Goal: Transaction & Acquisition: Book appointment/travel/reservation

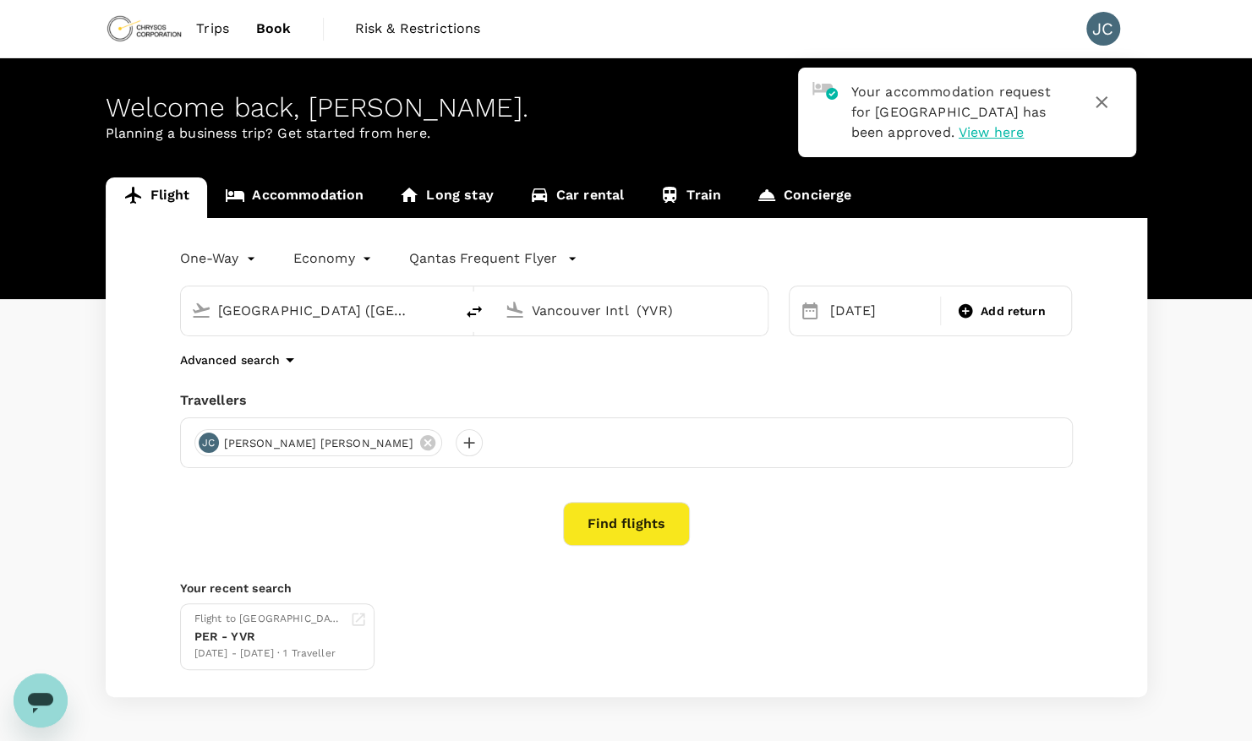
click at [1095, 105] on icon "button" at bounding box center [1101, 102] width 20 height 20
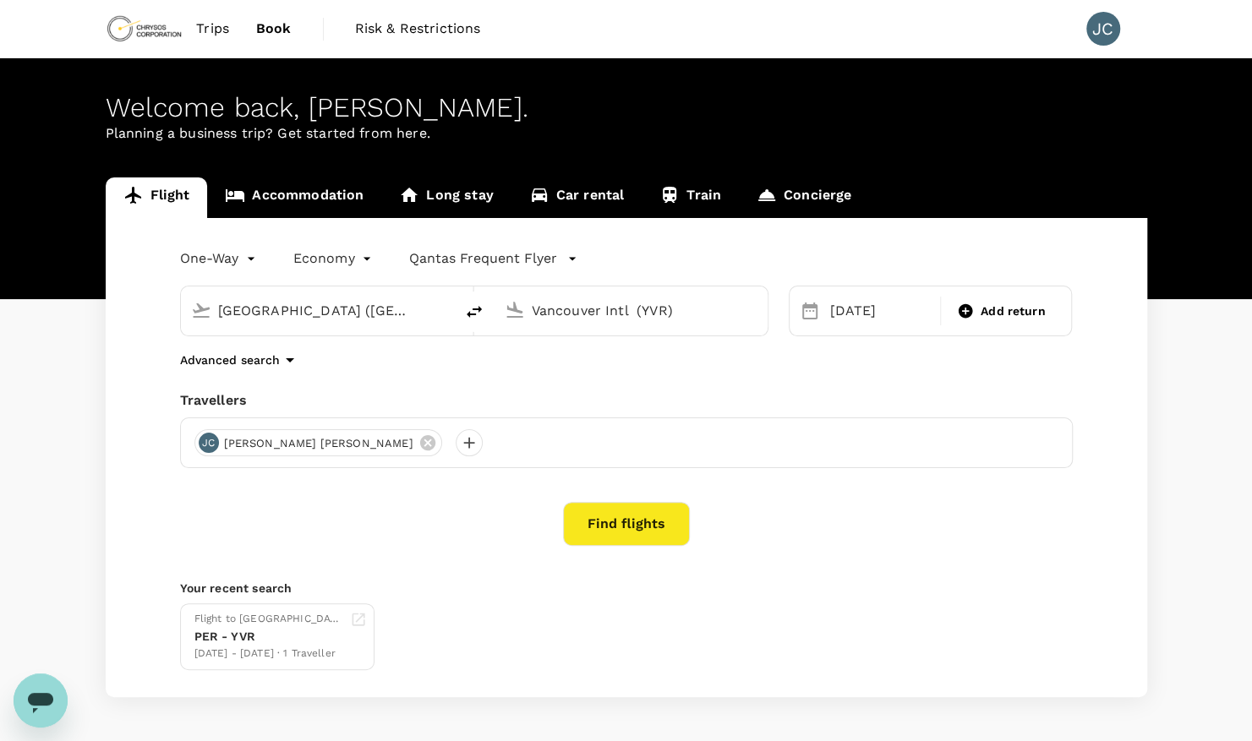
click at [303, 306] on input "[GEOGRAPHIC_DATA] ([GEOGRAPHIC_DATA])" at bounding box center [318, 311] width 200 height 26
click at [585, 316] on input "Vancouver Intl (YVR)" at bounding box center [632, 311] width 200 height 26
click at [272, 358] on p "Advanced search" at bounding box center [230, 360] width 100 height 17
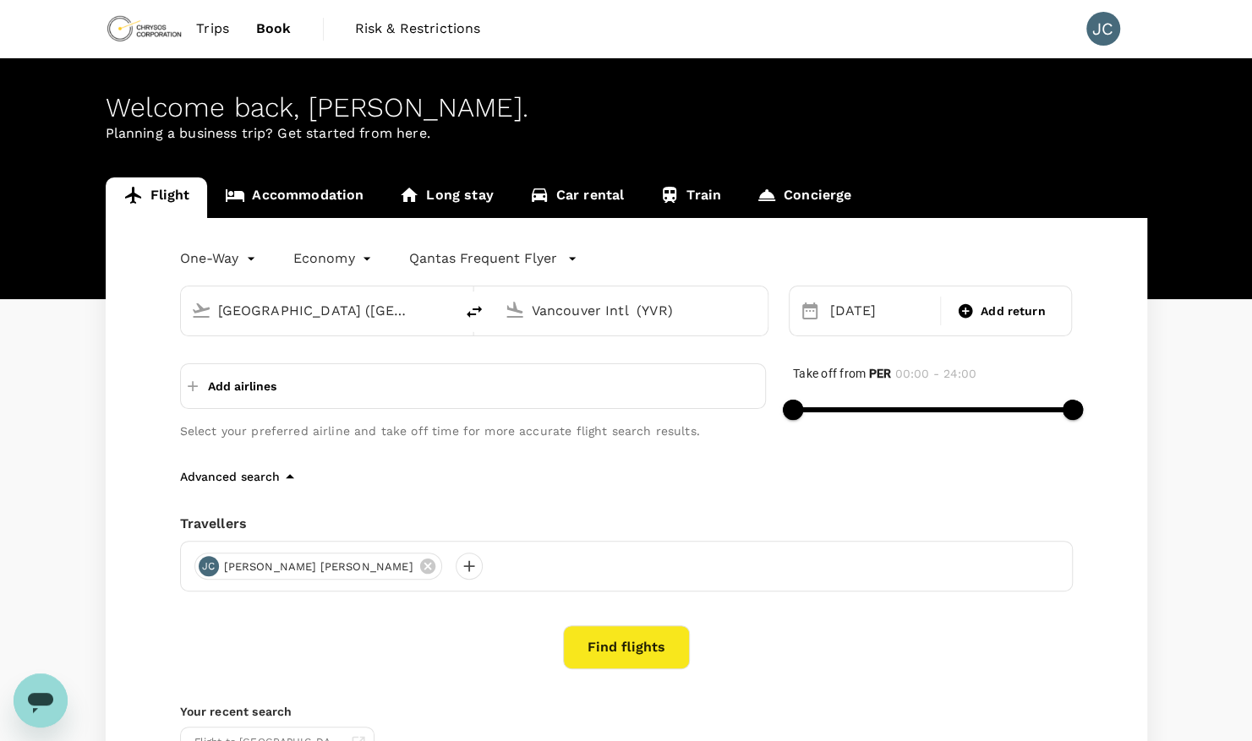
click at [189, 391] on icon "button" at bounding box center [192, 386] width 17 height 17
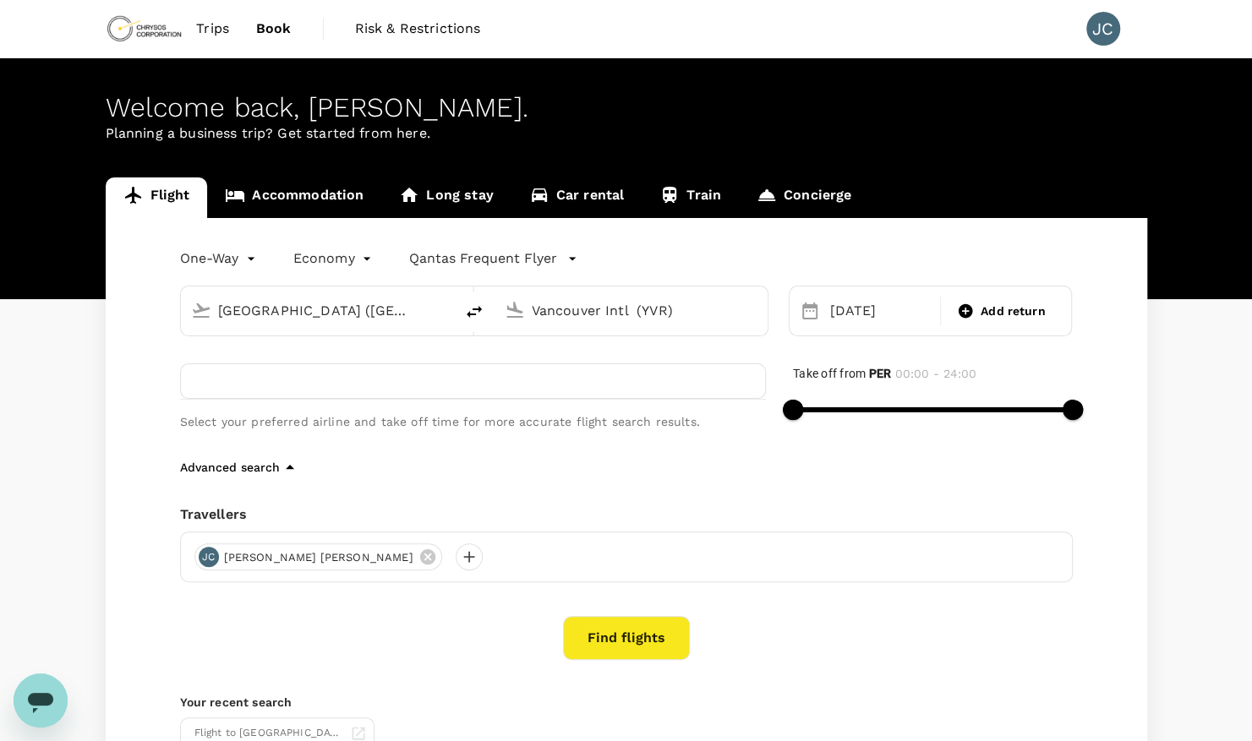
click at [142, 375] on div "One-Way oneway Economy economy Qantas Frequent Flyer [GEOGRAPHIC_DATA] (PER) Va…" at bounding box center [626, 514] width 1041 height 593
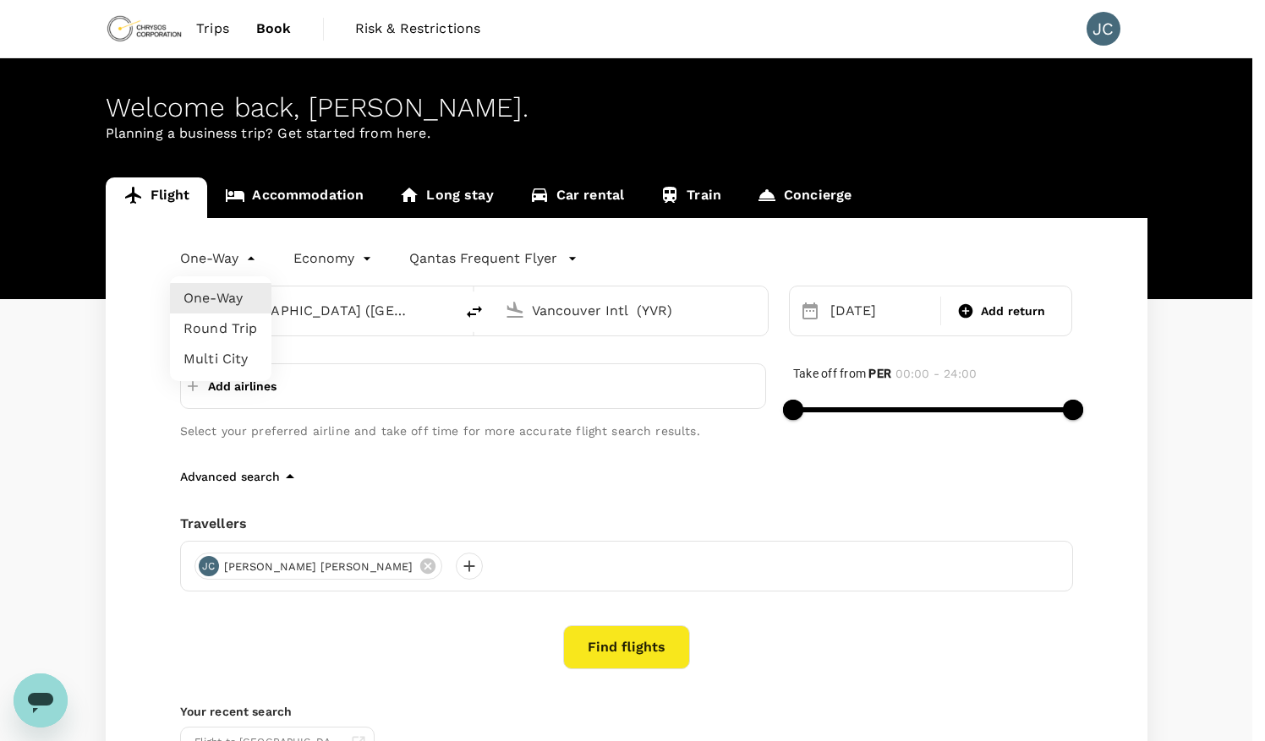
click at [242, 255] on body "Trips Book Risk & Restrictions JC Welcome back , [PERSON_NAME] . Planning a bus…" at bounding box center [632, 463] width 1265 height 927
click at [227, 355] on li "Multi City" at bounding box center [220, 359] width 101 height 30
type input "multicity"
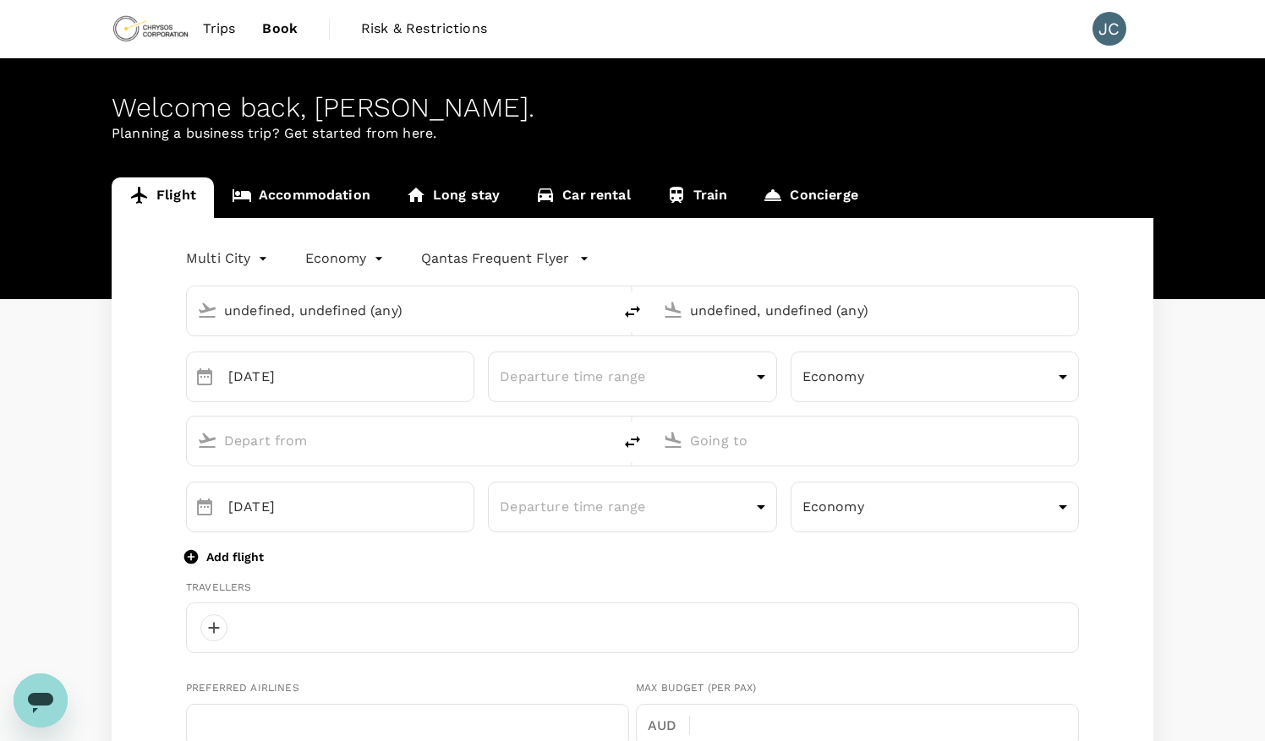
type input "undefined, undefined (any)"
type input "[GEOGRAPHIC_DATA] ([GEOGRAPHIC_DATA])"
type input "Vancouver Intl (YVR)"
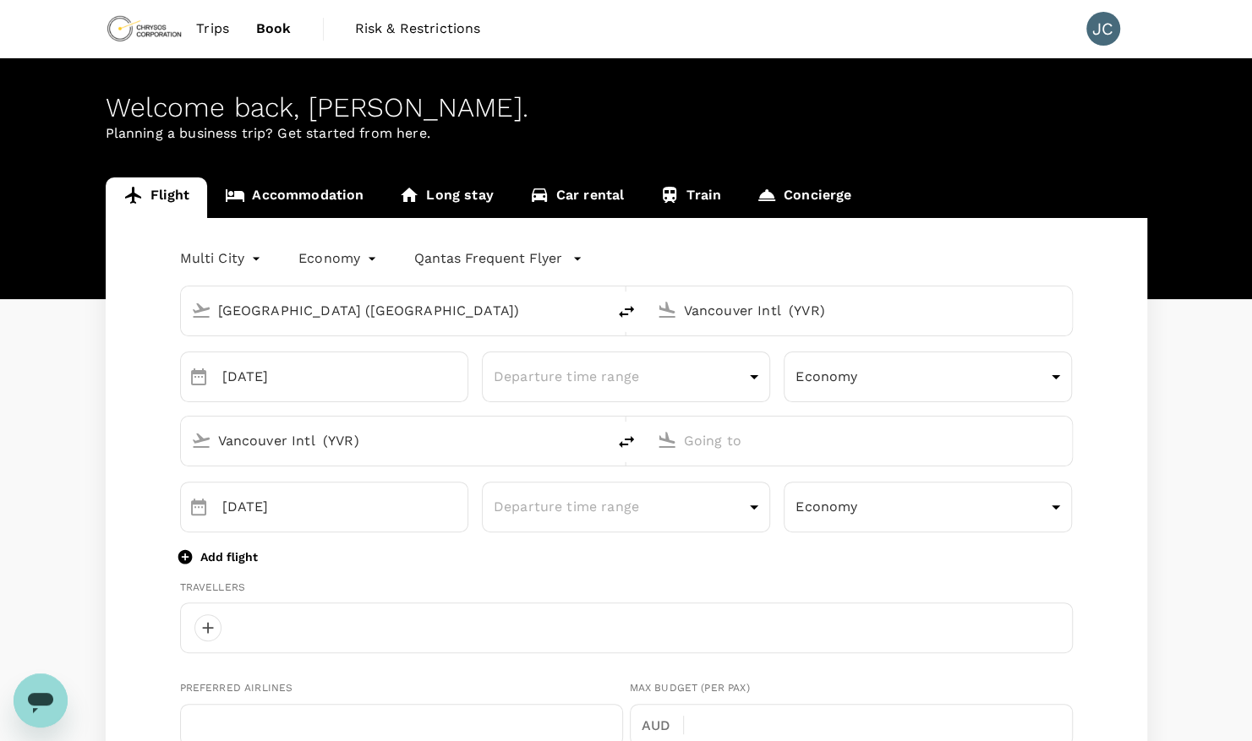
click at [724, 304] on input "Vancouver Intl (YVR)" at bounding box center [860, 311] width 353 height 26
type input "S"
type input "[PERSON_NAME][EMAIL_ADDRESS][DOMAIN_NAME]"
type input "61"
type input "0423017430"
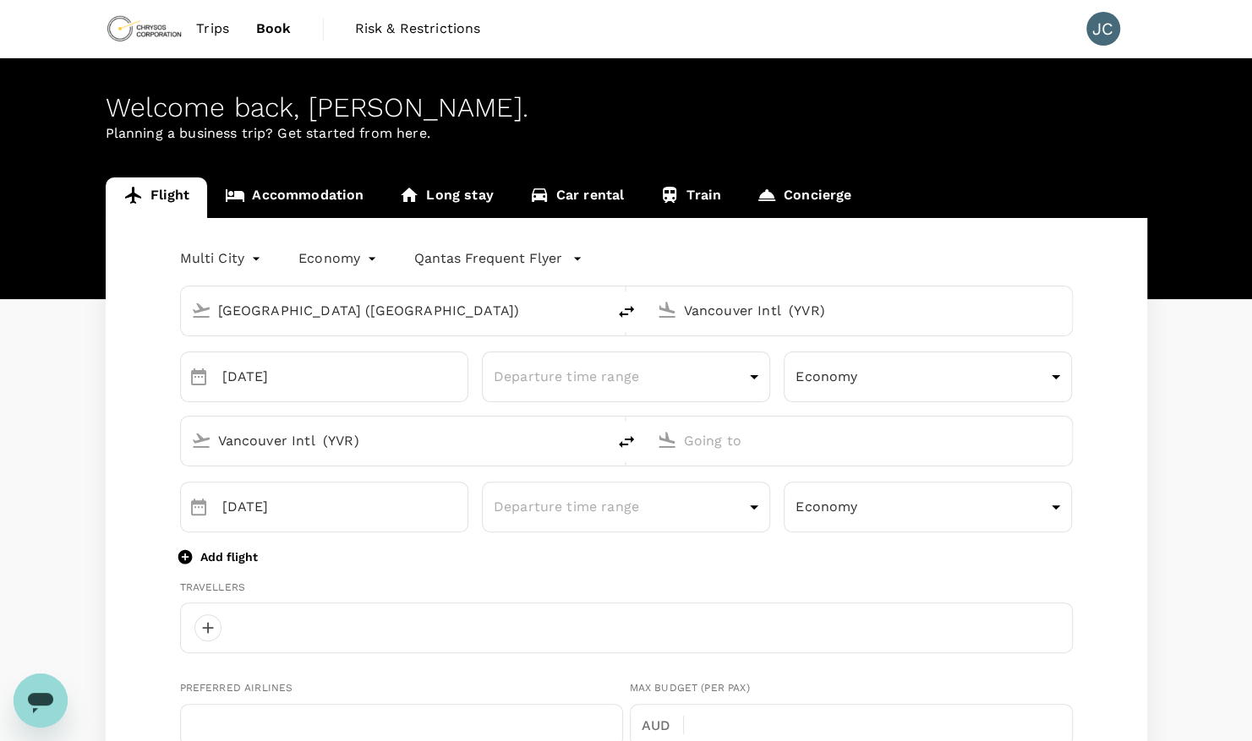
click at [360, 316] on input "[GEOGRAPHIC_DATA] ([GEOGRAPHIC_DATA])" at bounding box center [394, 311] width 353 height 26
click at [786, 304] on input "Vancouver Intl (YVR)" at bounding box center [860, 311] width 353 height 26
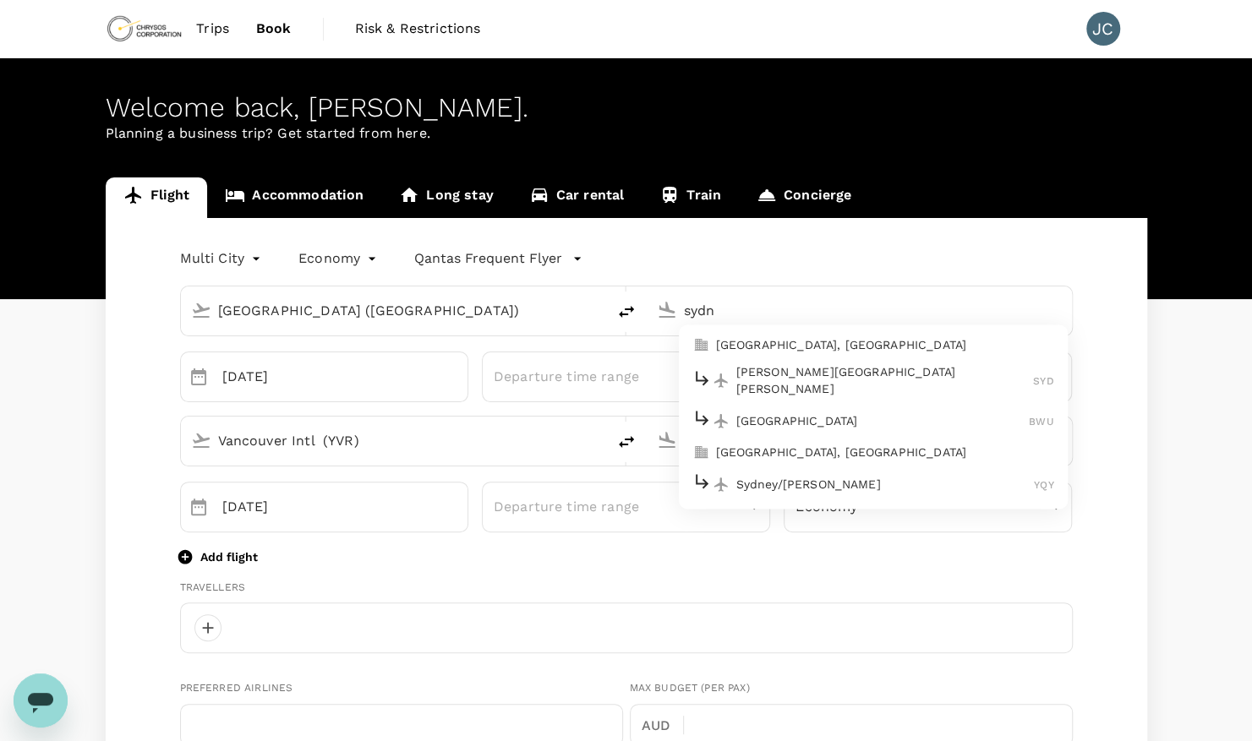
click at [749, 380] on p "[PERSON_NAME][GEOGRAPHIC_DATA][PERSON_NAME]" at bounding box center [885, 381] width 298 height 34
type input "[PERSON_NAME][GEOGRAPHIC_DATA][PERSON_NAME] (SYD)"
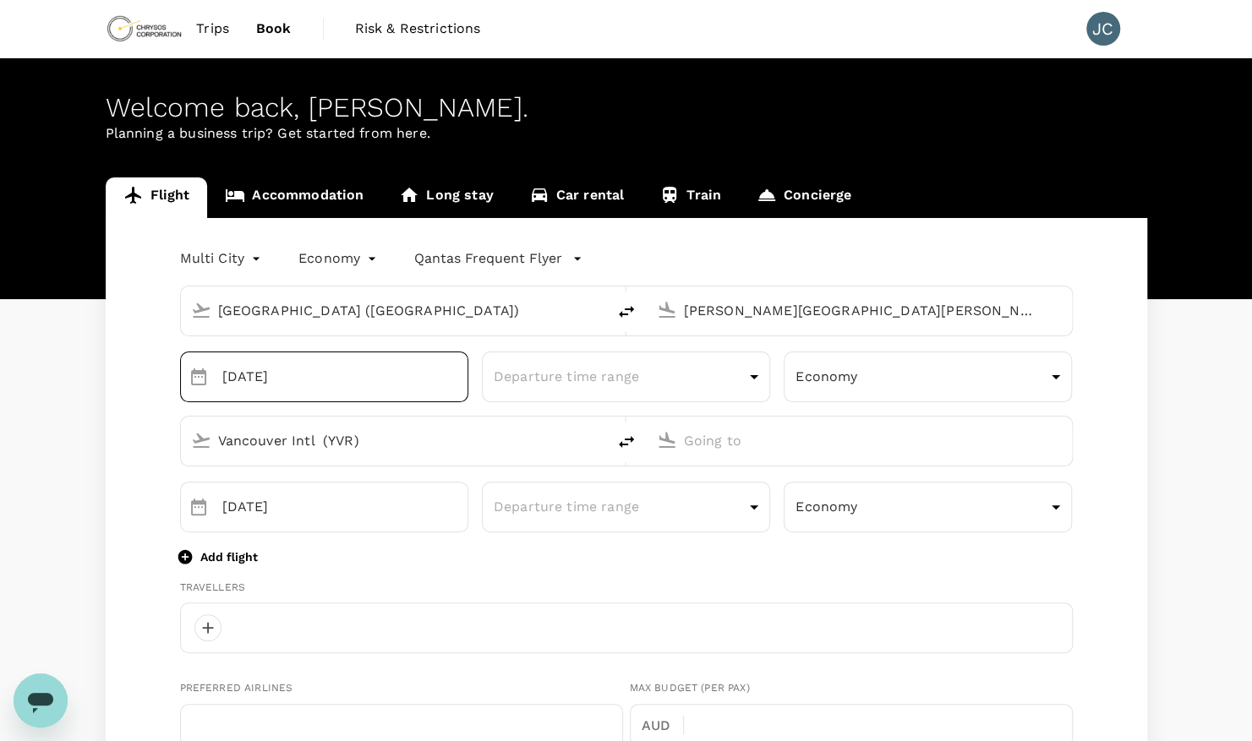
click at [306, 374] on input "[DATE]" at bounding box center [345, 377] width 246 height 51
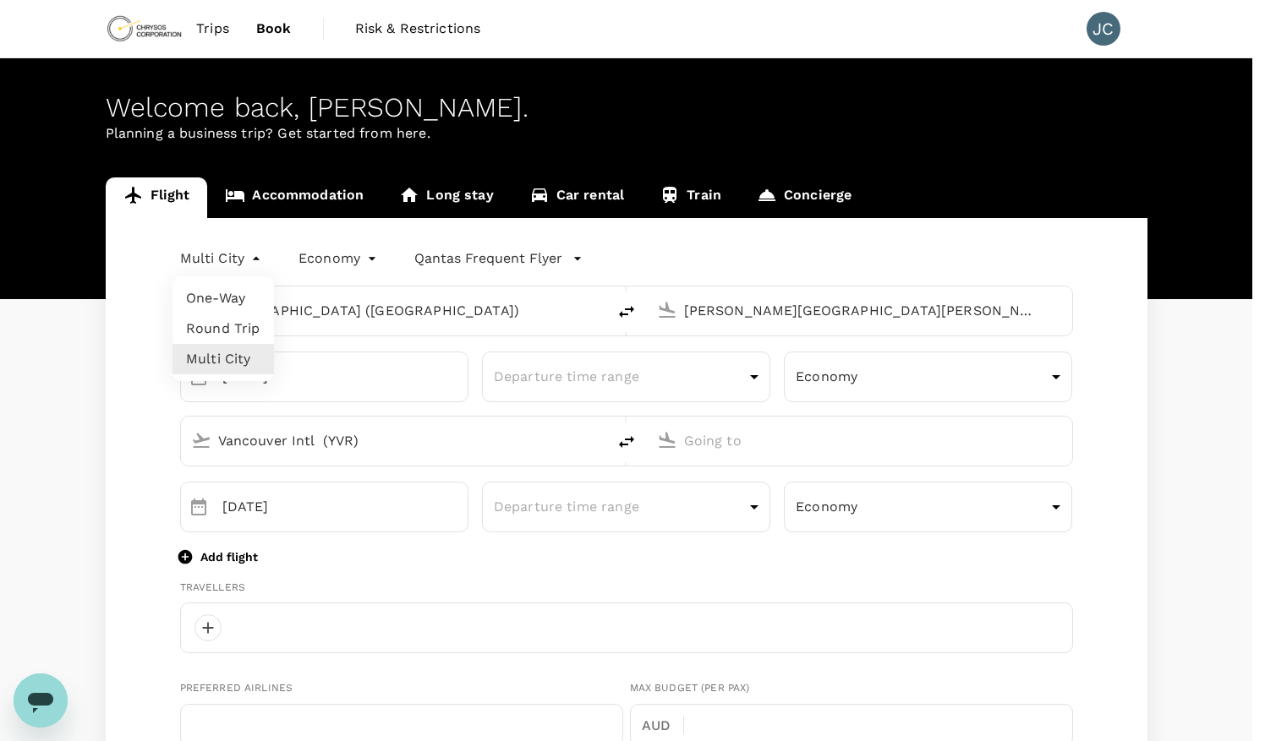
click at [218, 304] on li "One-Way" at bounding box center [222, 298] width 101 height 30
type input "oneway"
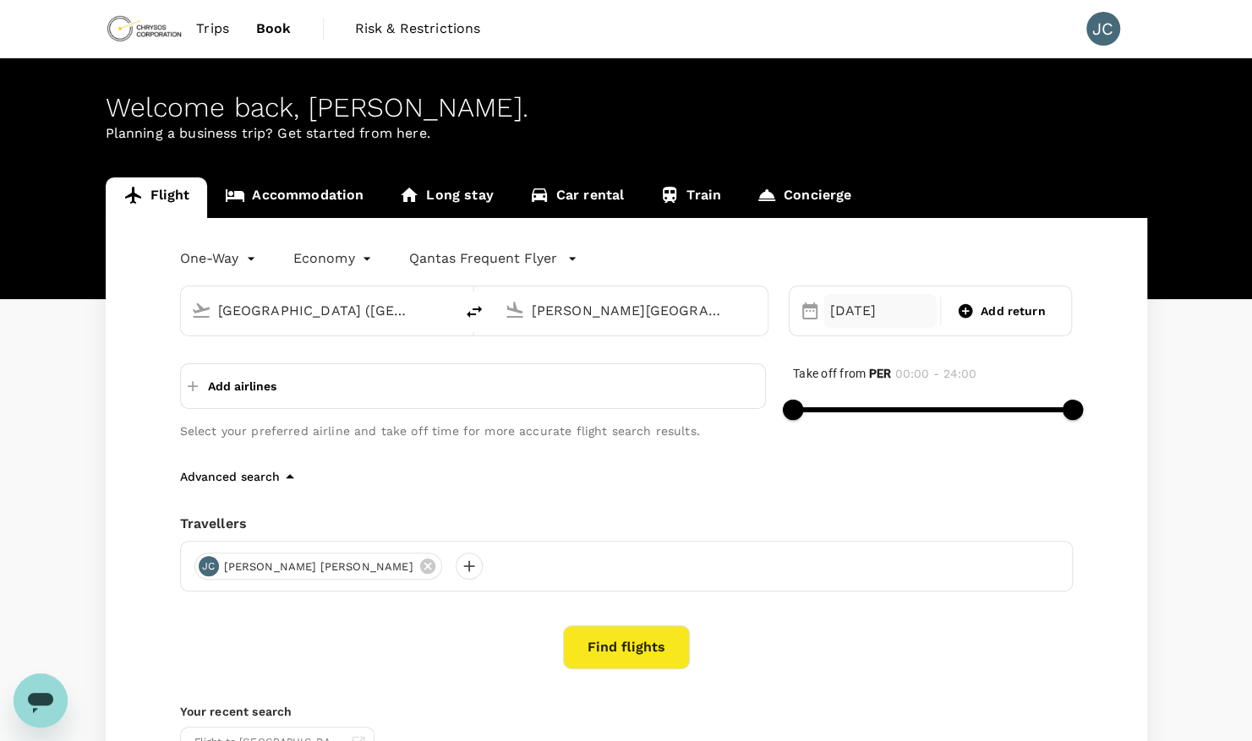
click at [867, 316] on div "[DATE]" at bounding box center [879, 311] width 113 height 34
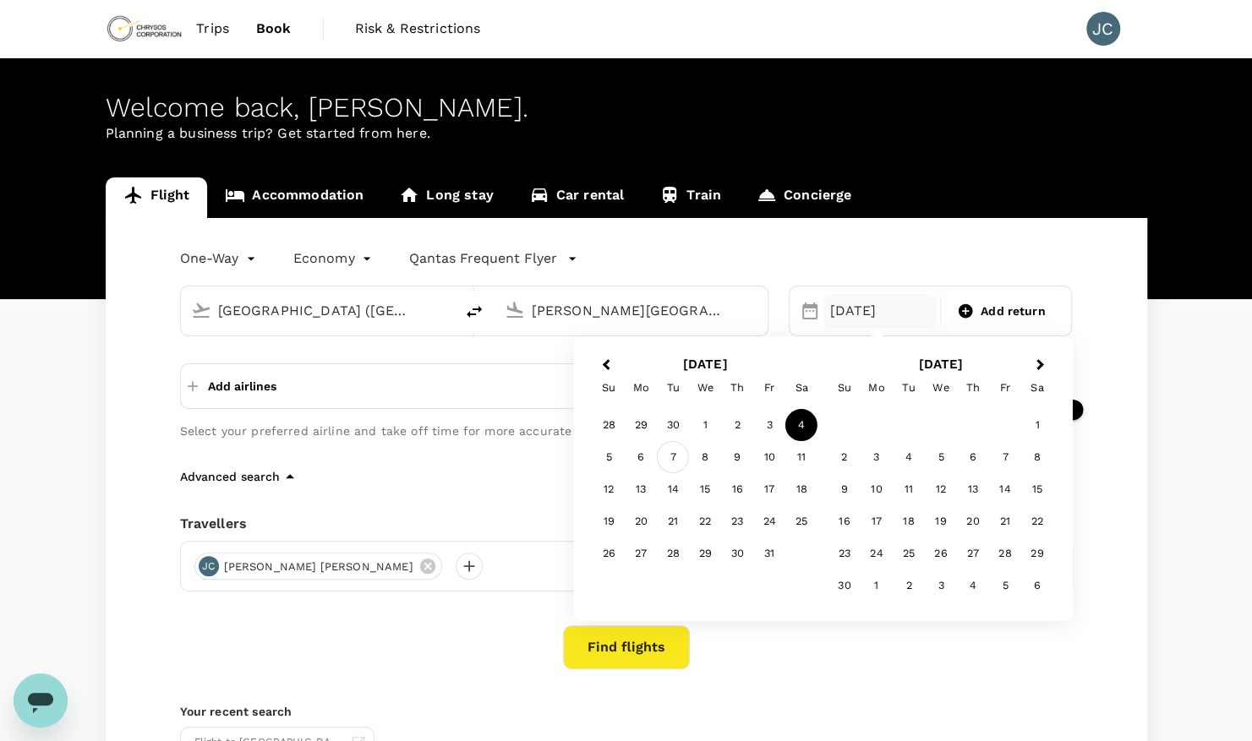
click at [671, 456] on div "7" at bounding box center [673, 457] width 32 height 32
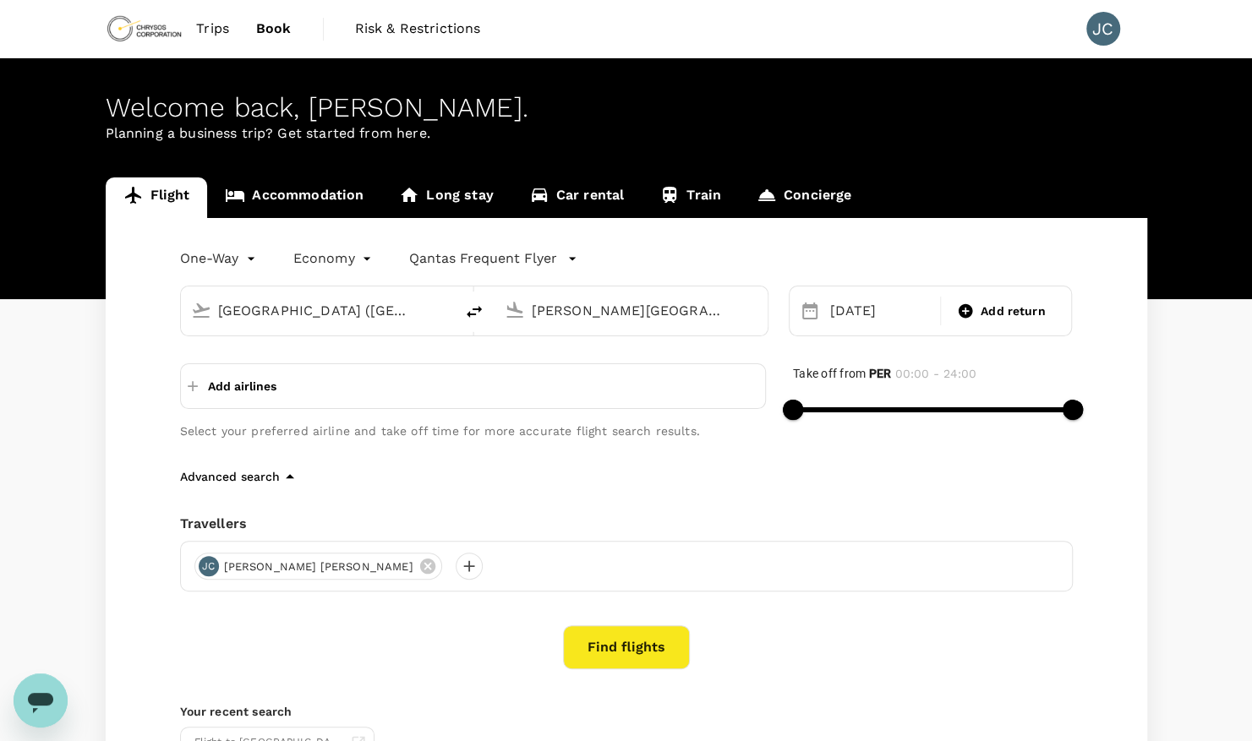
drag, startPoint x: 601, startPoint y: 659, endPoint x: 477, endPoint y: 649, distance: 124.7
click at [477, 649] on div "Find flights" at bounding box center [626, 648] width 893 height 44
click at [636, 649] on button "Find flights" at bounding box center [626, 648] width 127 height 44
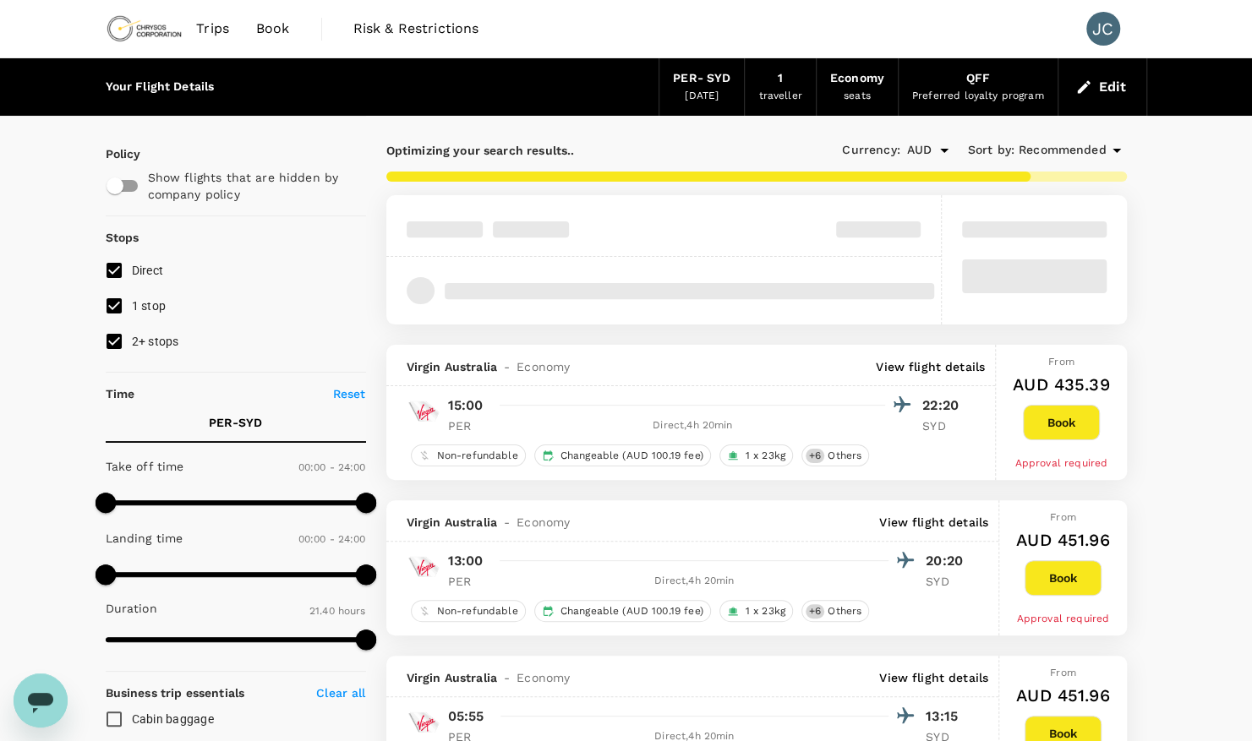
click at [113, 308] on input "1 stop" at bounding box center [114, 306] width 36 height 36
checkbox input "false"
click at [123, 353] on input "2+ stops" at bounding box center [114, 342] width 36 height 36
checkbox input "false"
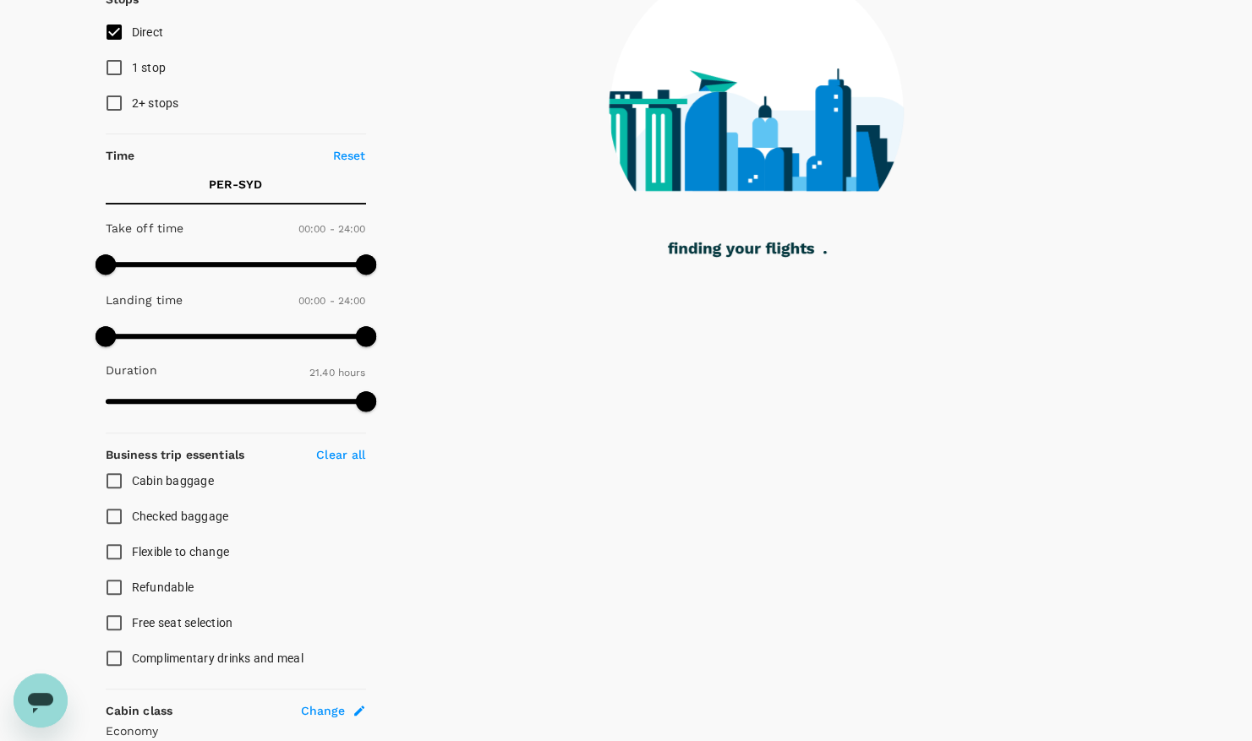
scroll to position [639, 0]
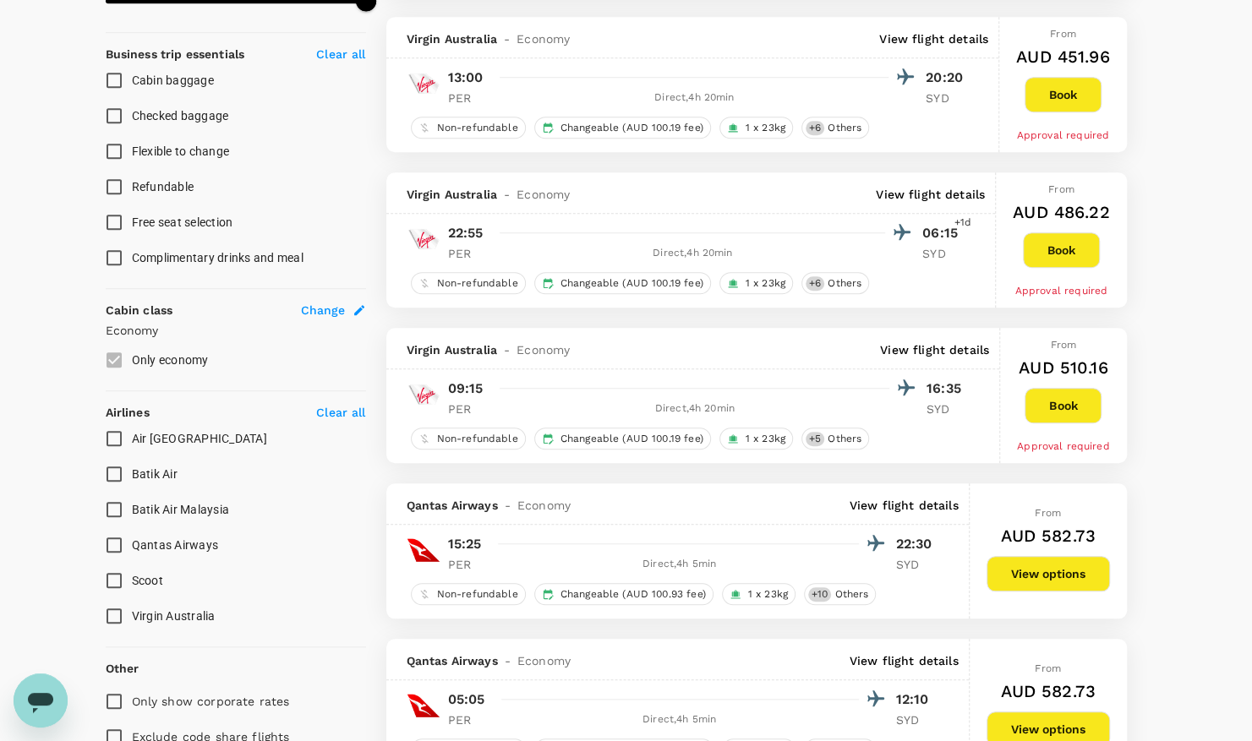
click at [213, 556] on label "Qantas Airways" at bounding box center [224, 545] width 256 height 36
click at [132, 556] on input "Qantas Airways" at bounding box center [114, 545] width 36 height 36
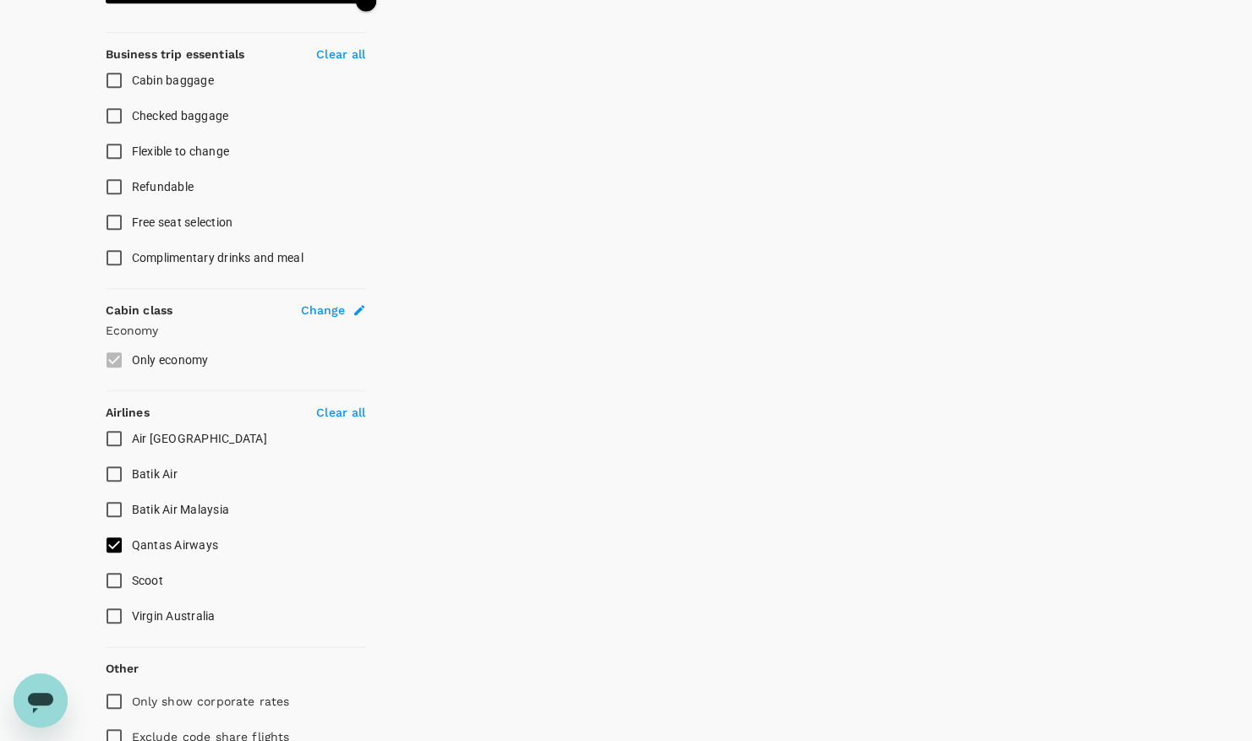
scroll to position [0, 0]
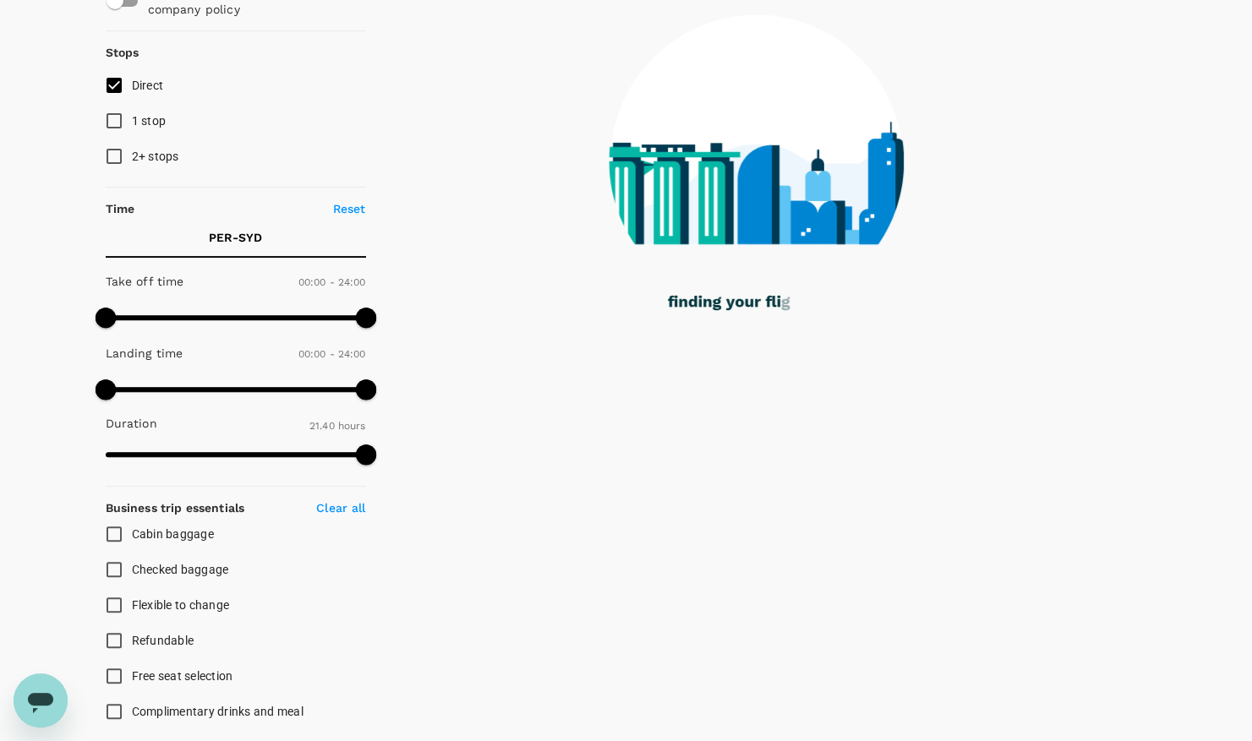
checkbox input "false"
checkbox input "true"
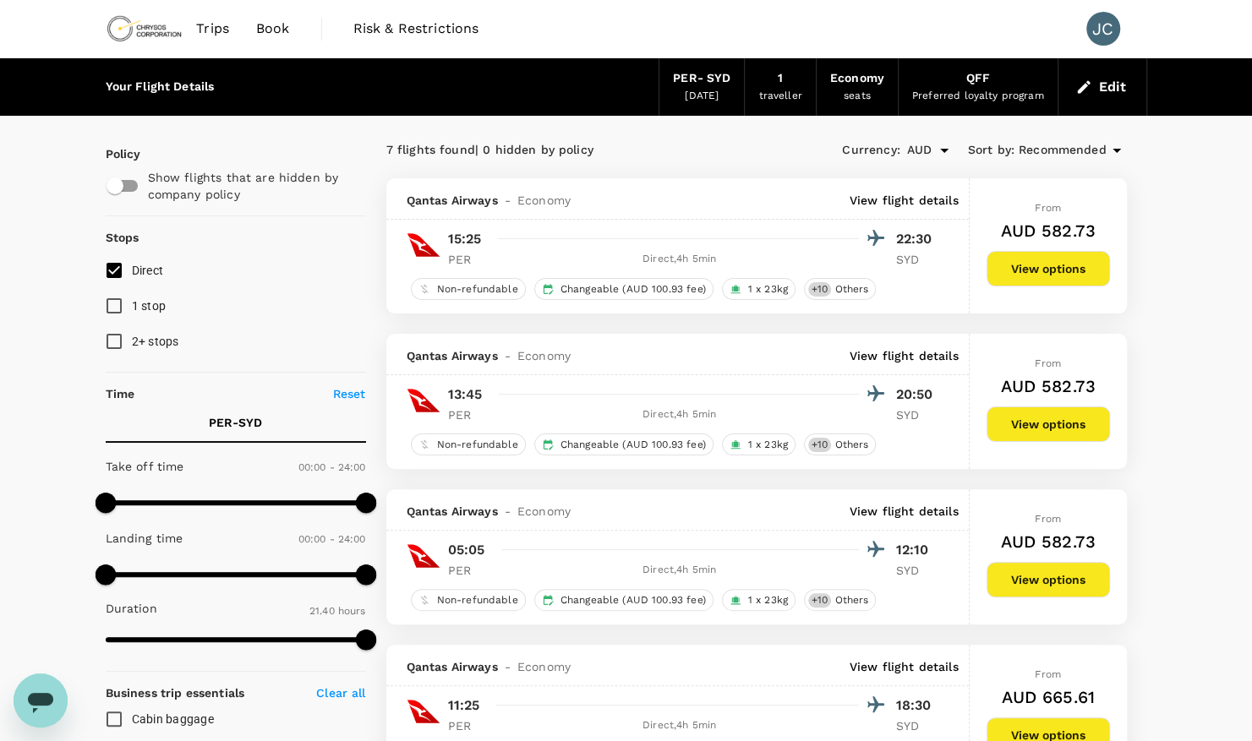
click at [141, 26] on img at bounding box center [145, 28] width 78 height 37
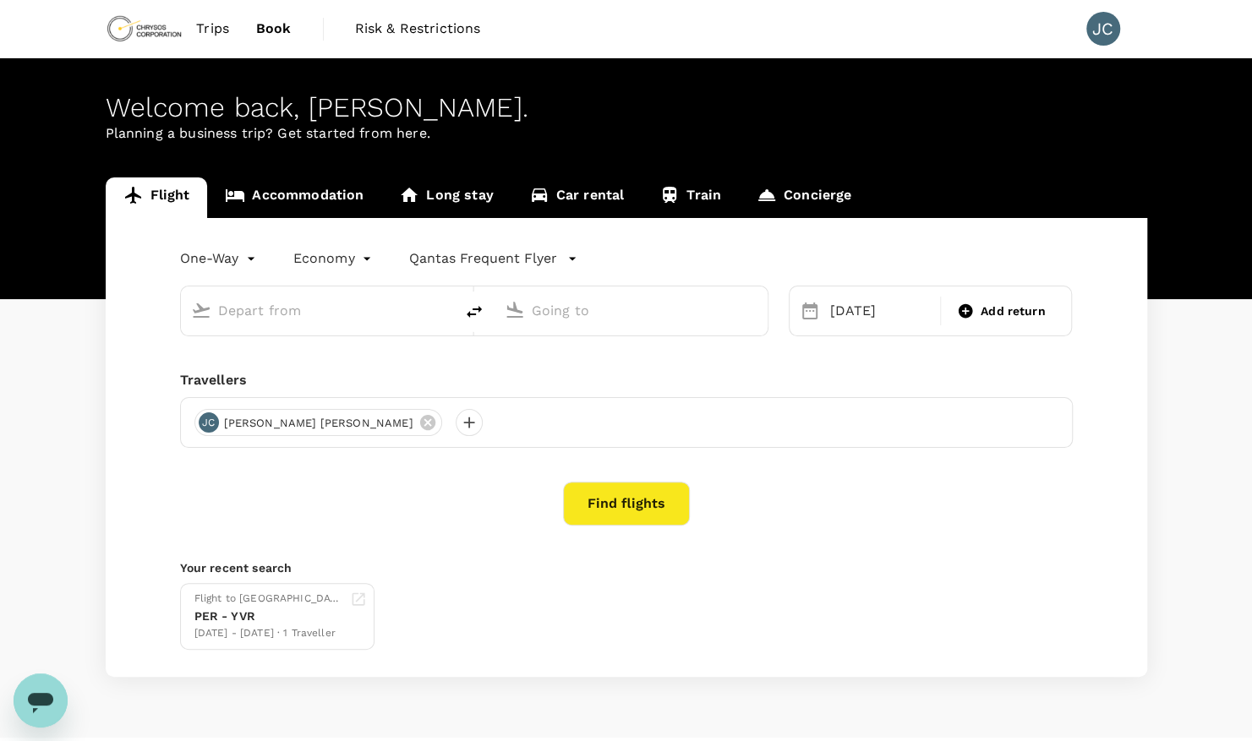
type input "[GEOGRAPHIC_DATA] ([GEOGRAPHIC_DATA])"
type input "[PERSON_NAME][GEOGRAPHIC_DATA][PERSON_NAME] (SYD)"
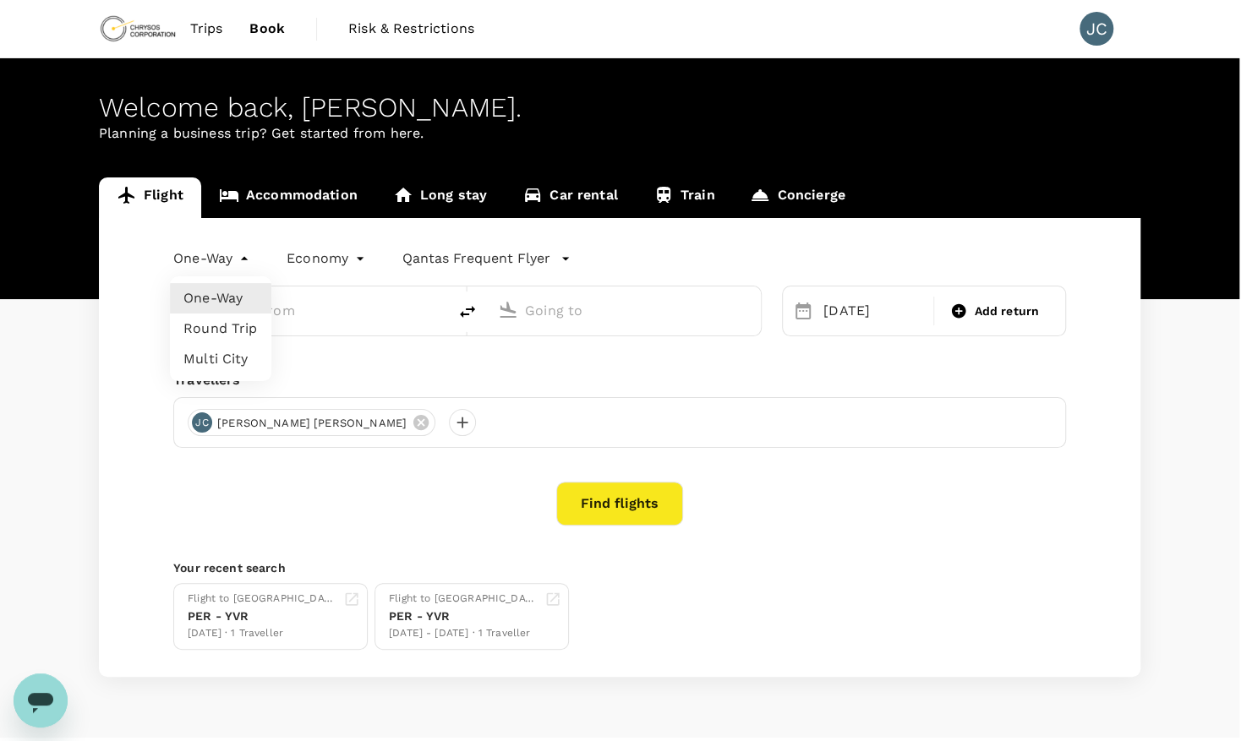
click at [243, 260] on body "Trips Book Risk & Restrictions JC Welcome back , [PERSON_NAME] . Planning a bus…" at bounding box center [626, 392] width 1252 height 784
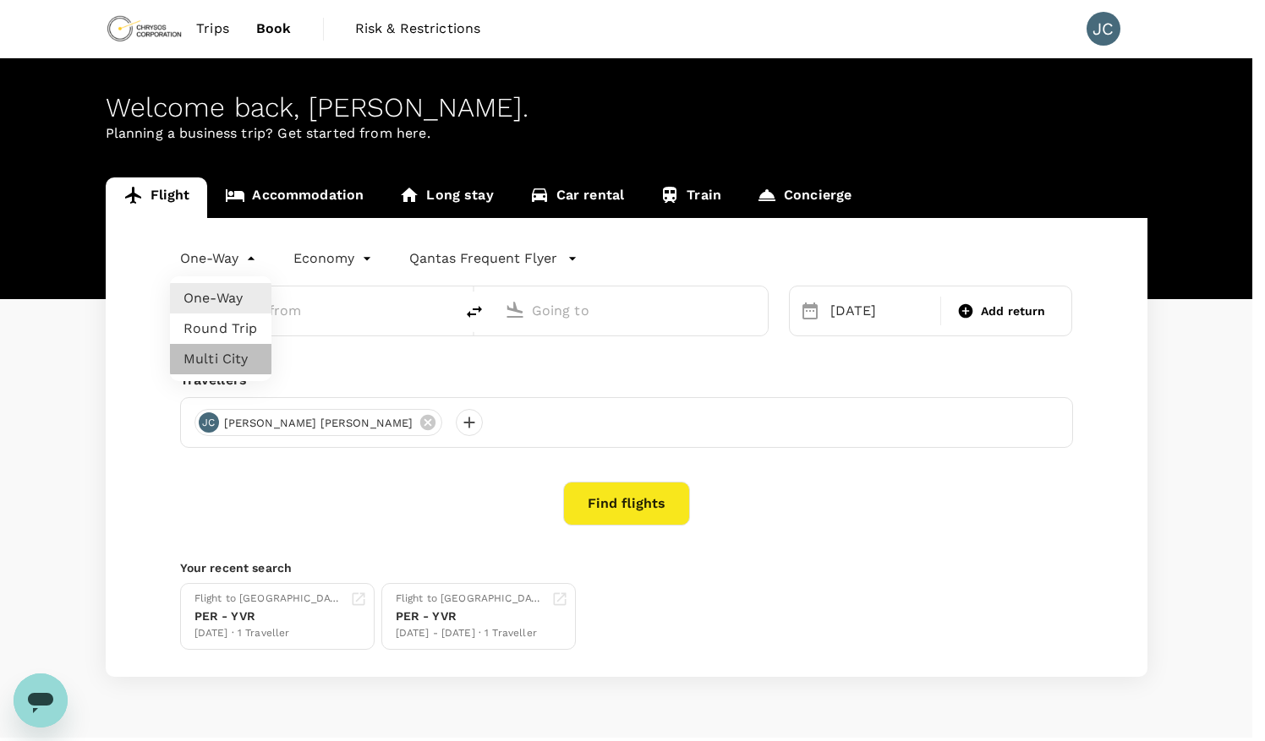
click at [229, 357] on li "Multi City" at bounding box center [220, 359] width 101 height 30
type input "oneway"
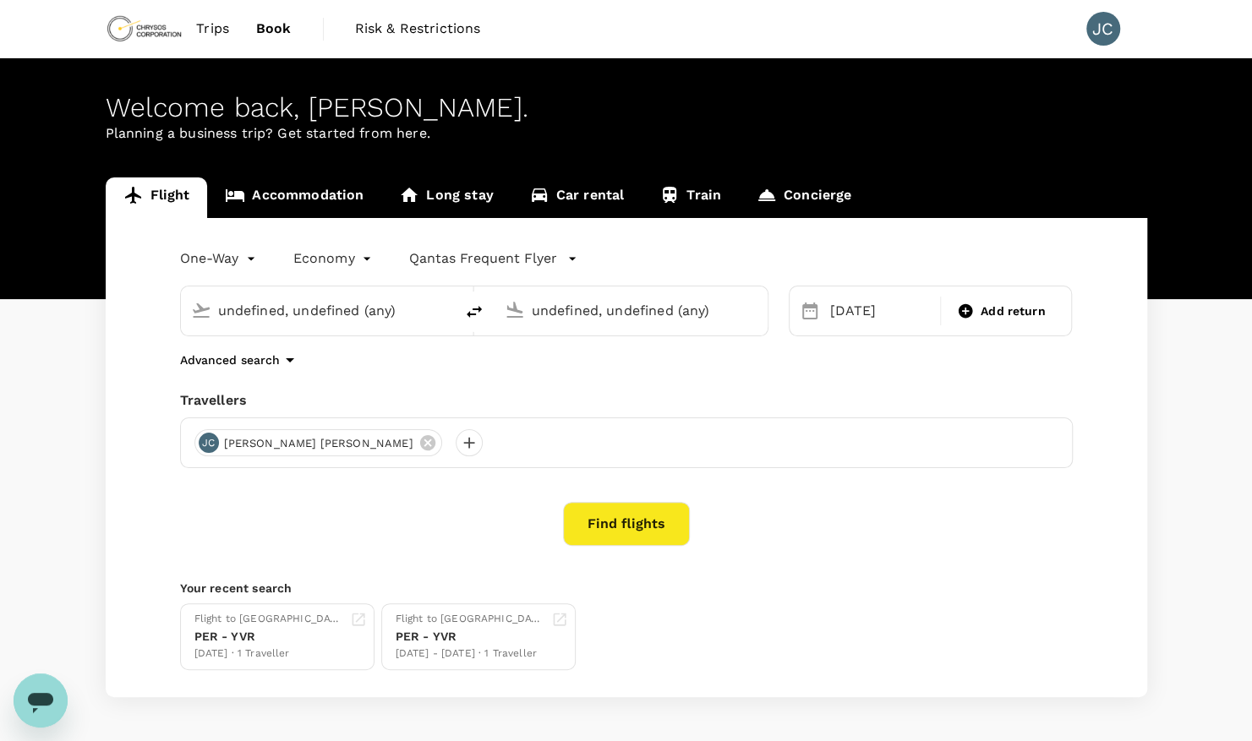
type input "[GEOGRAPHIC_DATA] ([GEOGRAPHIC_DATA])"
type input "[PERSON_NAME][GEOGRAPHIC_DATA][PERSON_NAME] (SYD)"
click at [843, 319] on div "[DATE]" at bounding box center [879, 311] width 113 height 34
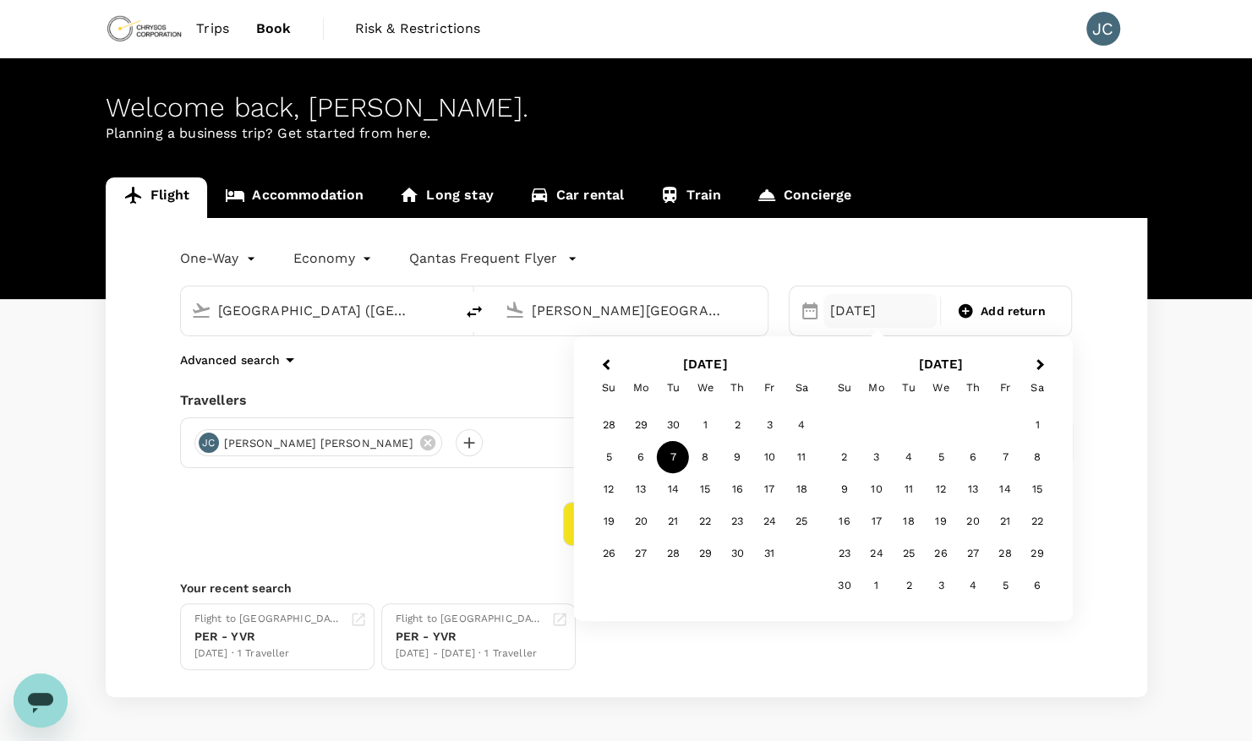
click at [673, 453] on div "7" at bounding box center [673, 457] width 32 height 32
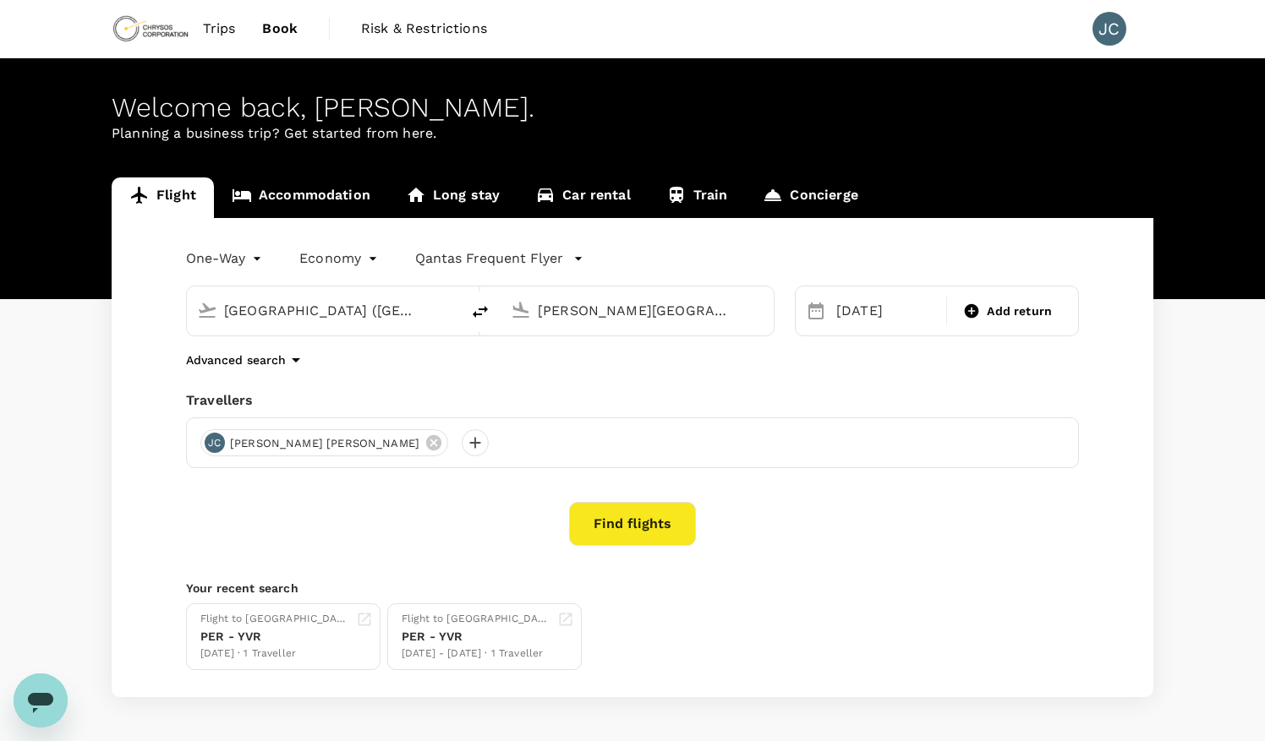
click at [220, 249] on body "Trips Book Risk & Restrictions JC Welcome back , [PERSON_NAME] . Planning a bus…" at bounding box center [632, 402] width 1265 height 804
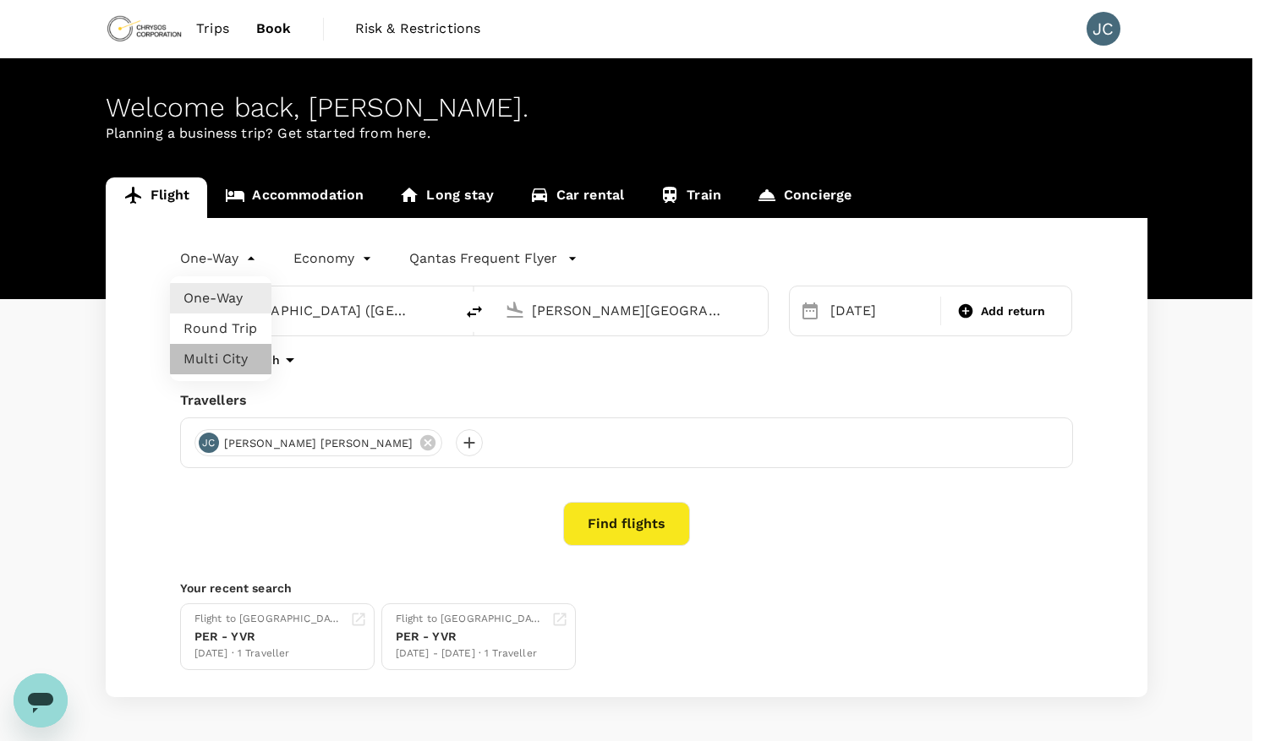
click at [221, 354] on li "Multi City" at bounding box center [220, 359] width 101 height 30
type input "multicity"
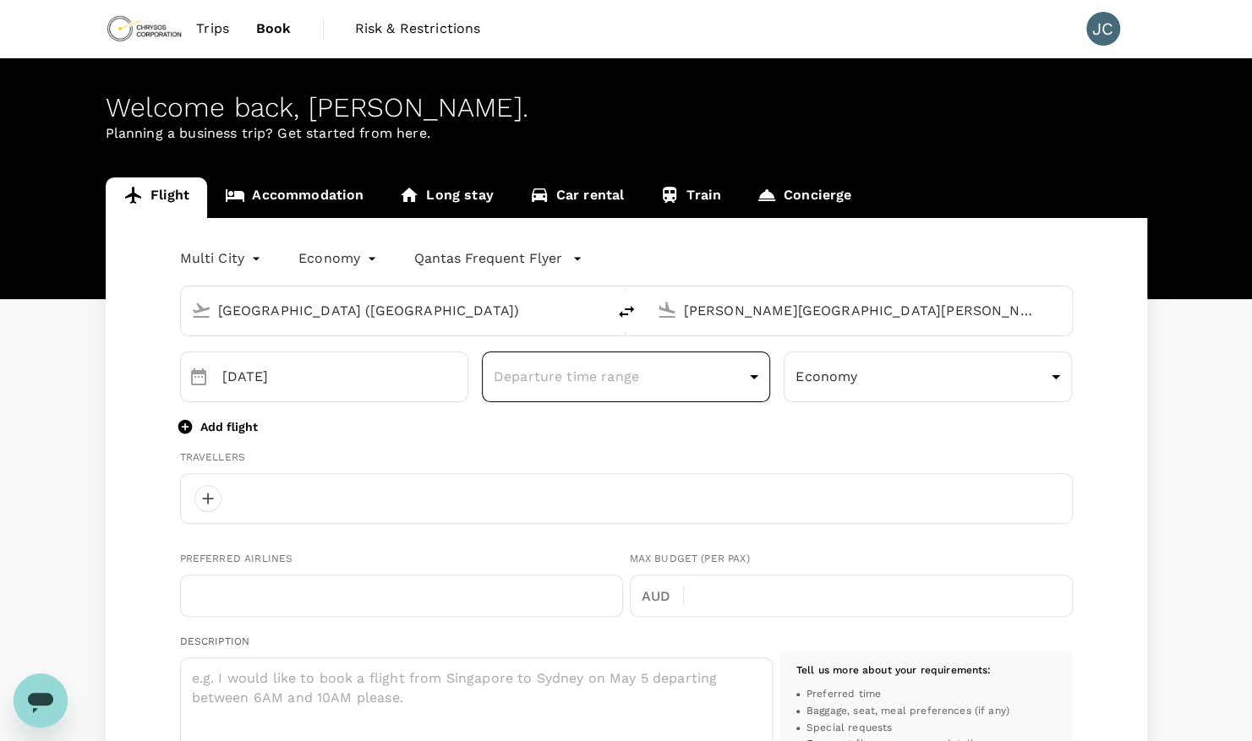
click at [648, 391] on body "Trips Book Risk & Restrictions JC Welcome back , [PERSON_NAME] . Planning a bus…" at bounding box center [626, 736] width 1252 height 1472
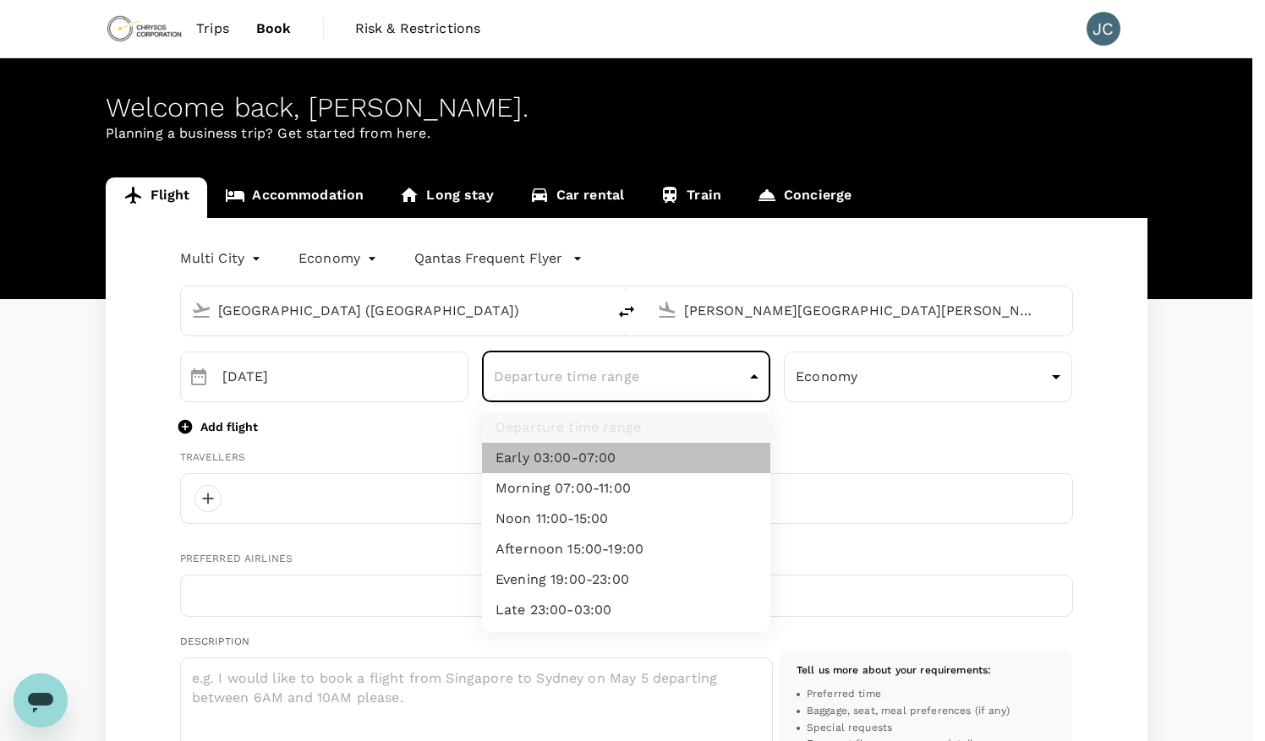
click at [602, 456] on li "Early 03:00-07:00" at bounding box center [626, 458] width 288 height 30
type input "early"
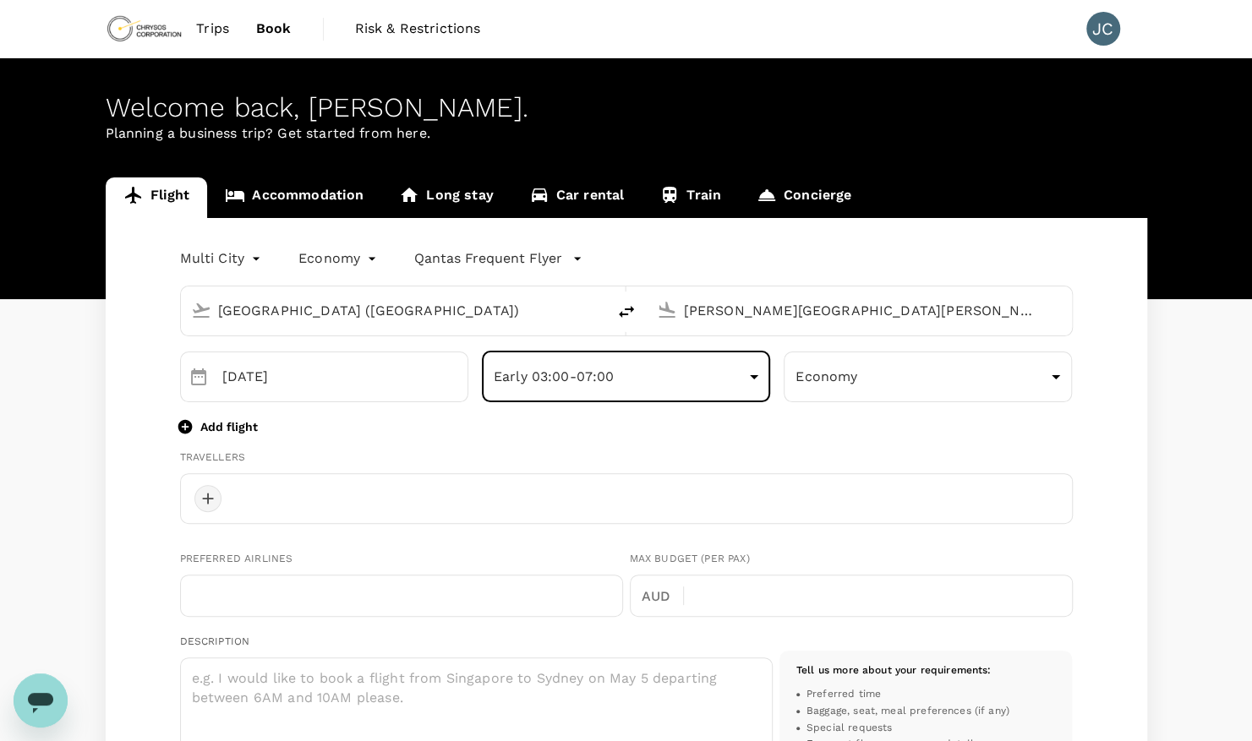
click at [199, 500] on div at bounding box center [207, 498] width 27 height 27
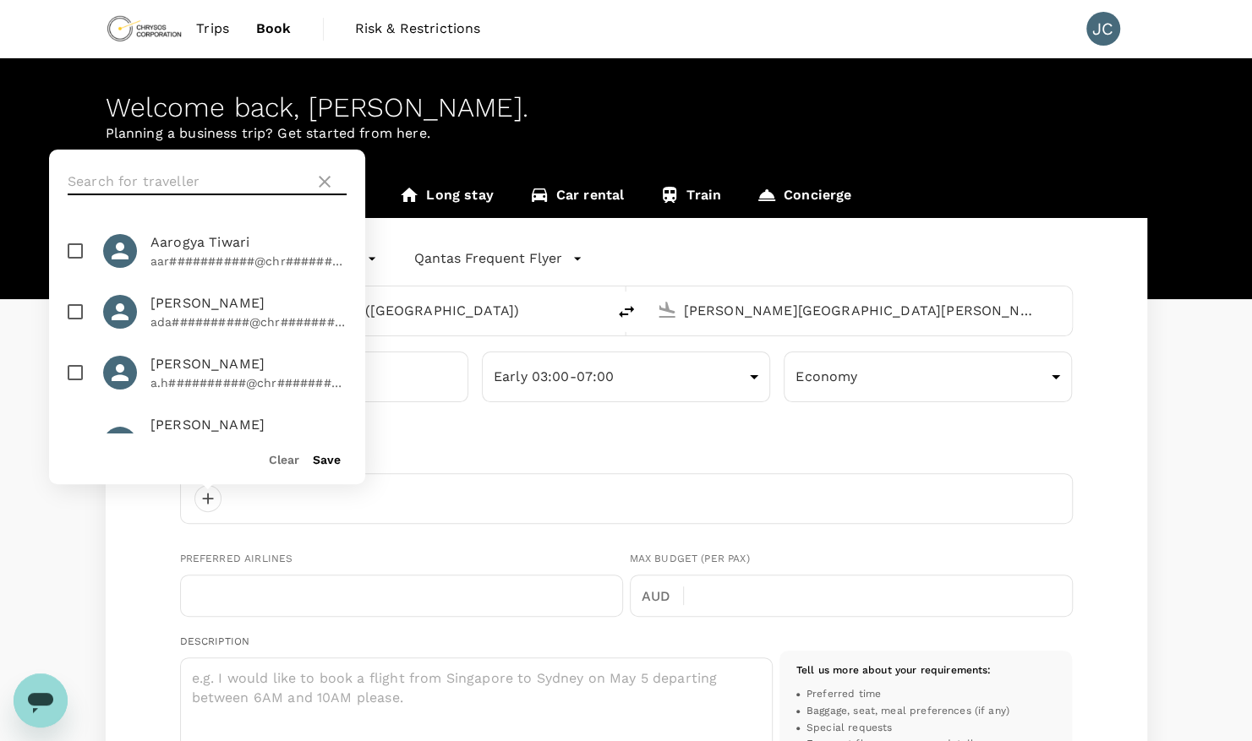
click at [154, 171] on input "text" at bounding box center [188, 181] width 240 height 27
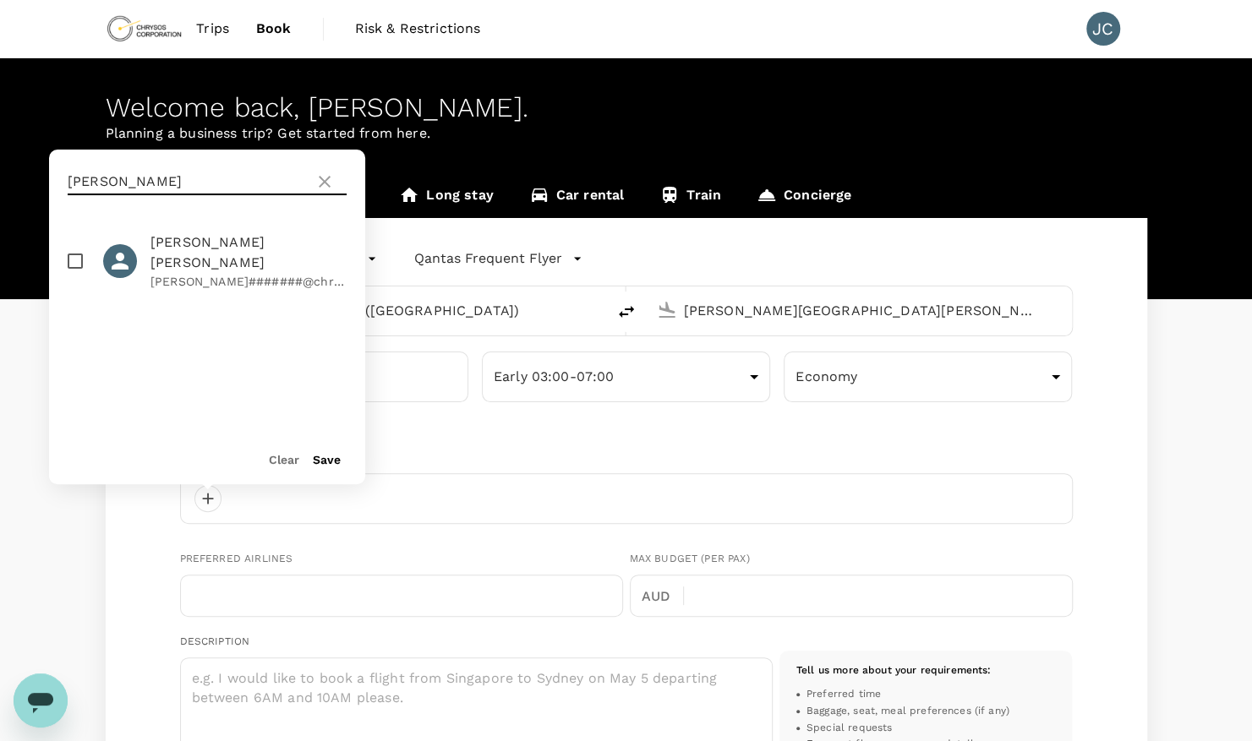
type input "[PERSON_NAME]"
click at [76, 248] on input "checkbox" at bounding box center [75, 261] width 36 height 36
checkbox input "true"
click at [338, 456] on button "Save" at bounding box center [327, 460] width 28 height 14
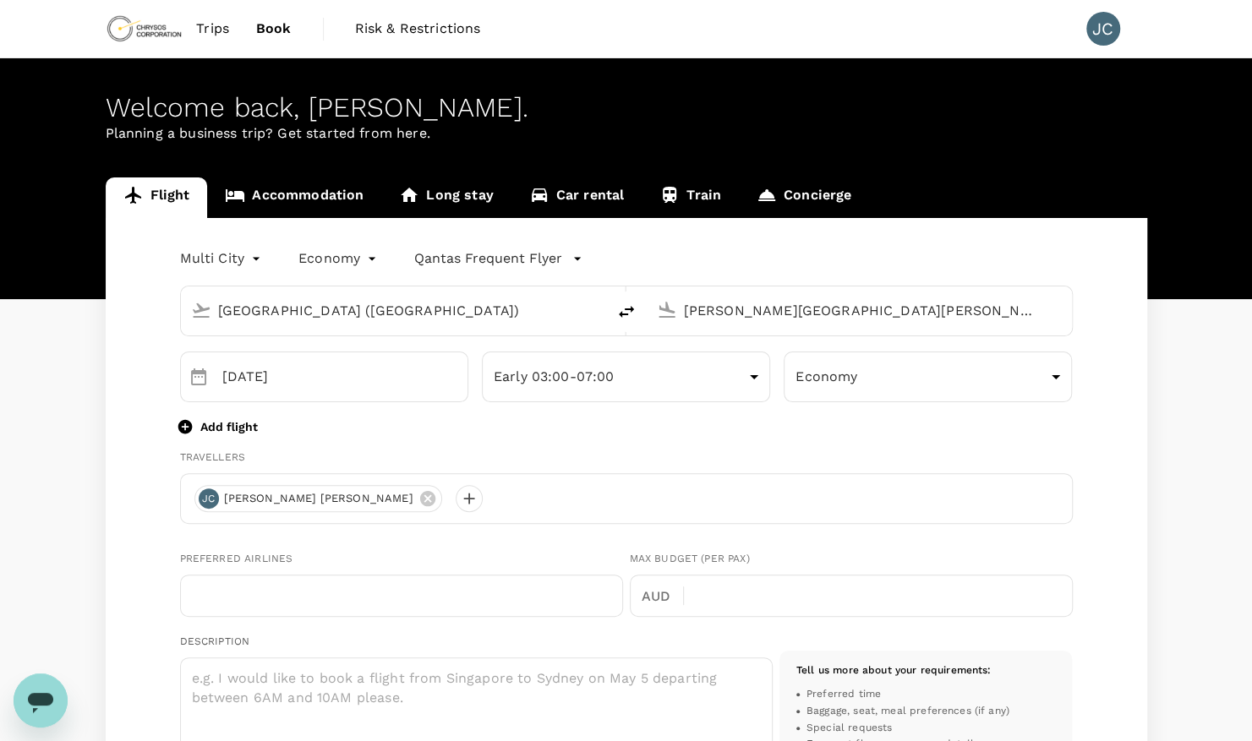
click at [228, 421] on p "Add flight" at bounding box center [228, 426] width 57 height 17
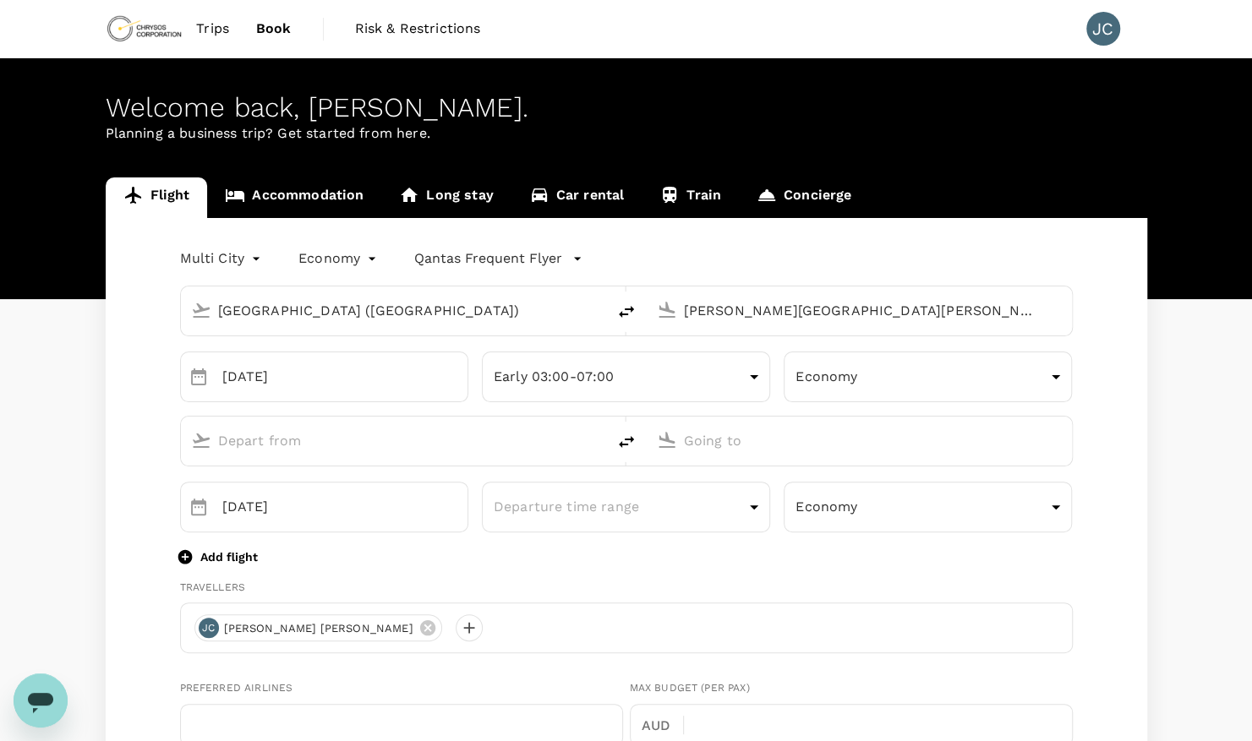
click at [263, 439] on input "text" at bounding box center [394, 441] width 353 height 26
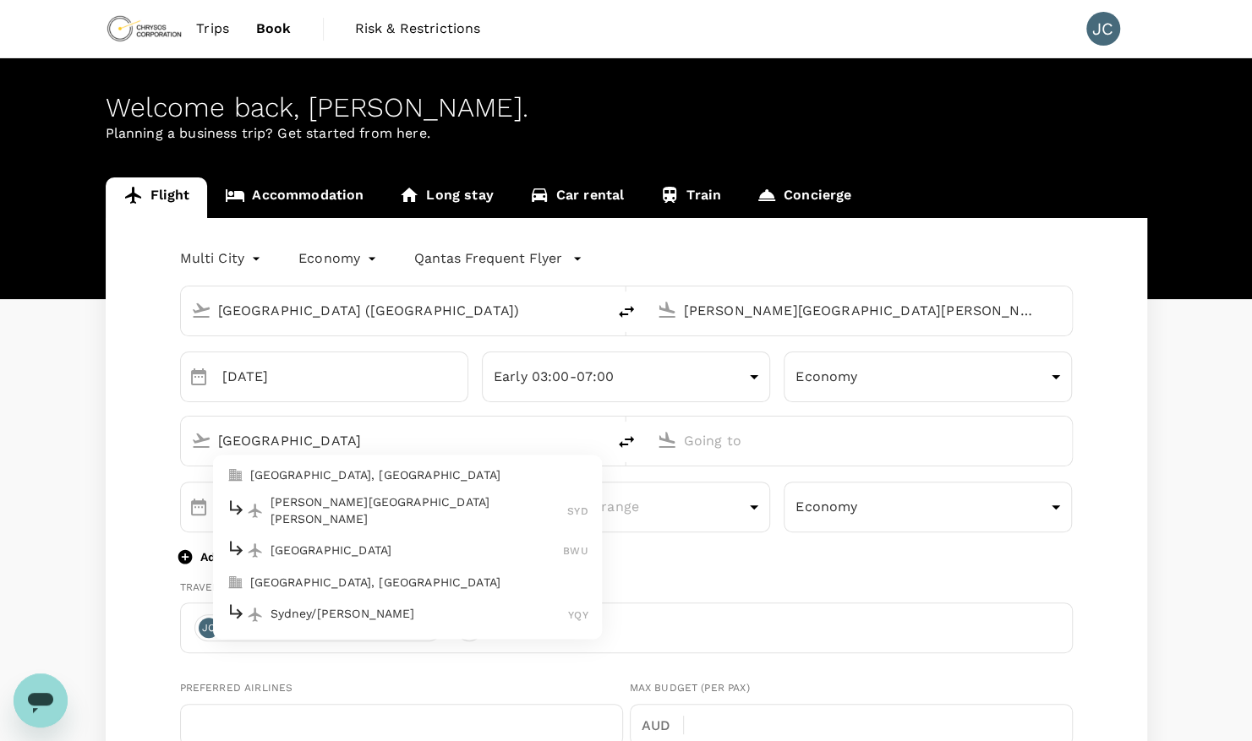
click at [317, 507] on p "[PERSON_NAME][GEOGRAPHIC_DATA][PERSON_NAME]" at bounding box center [420, 511] width 298 height 34
type input "[GEOGRAPHIC_DATA]"
type input "[PERSON_NAME][GEOGRAPHIC_DATA][PERSON_NAME] (SYD)"
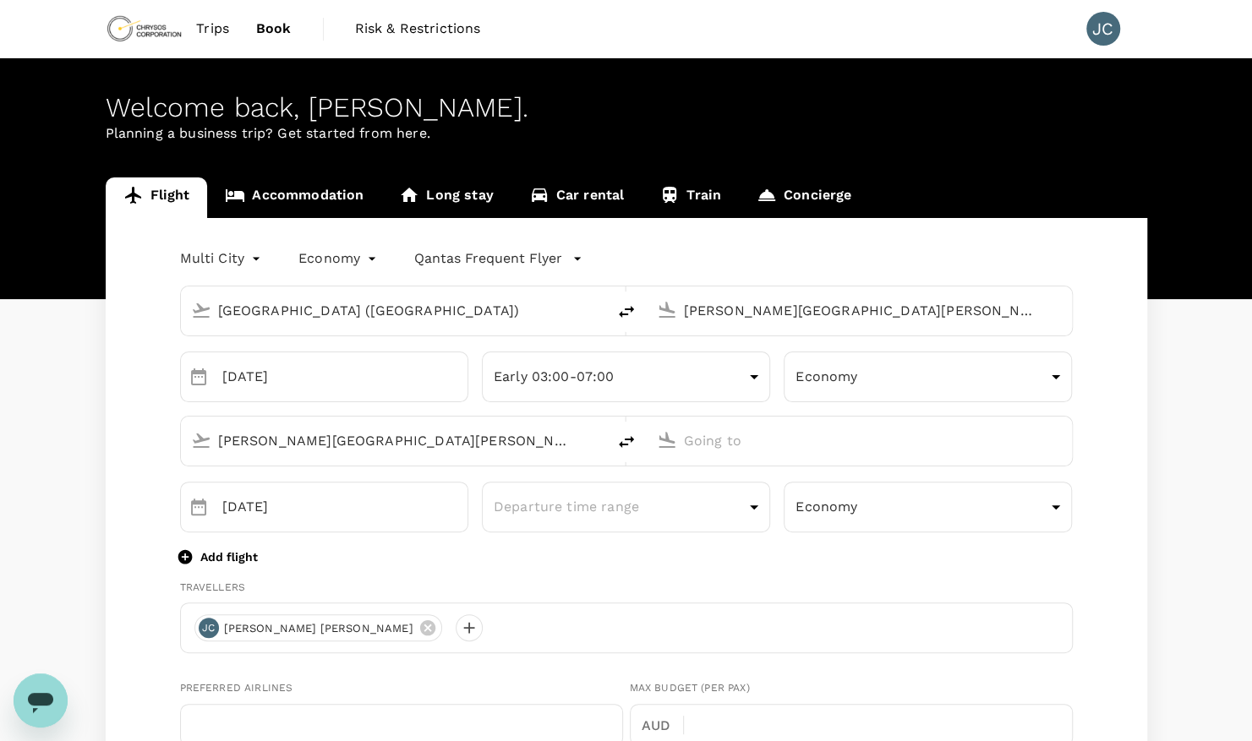
click at [744, 424] on div at bounding box center [869, 438] width 385 height 34
click at [715, 446] on input "text" at bounding box center [860, 441] width 353 height 26
click at [768, 507] on p "Vancouver Intl" at bounding box center [885, 507] width 298 height 17
type input "Vancouver Intl (YVR)"
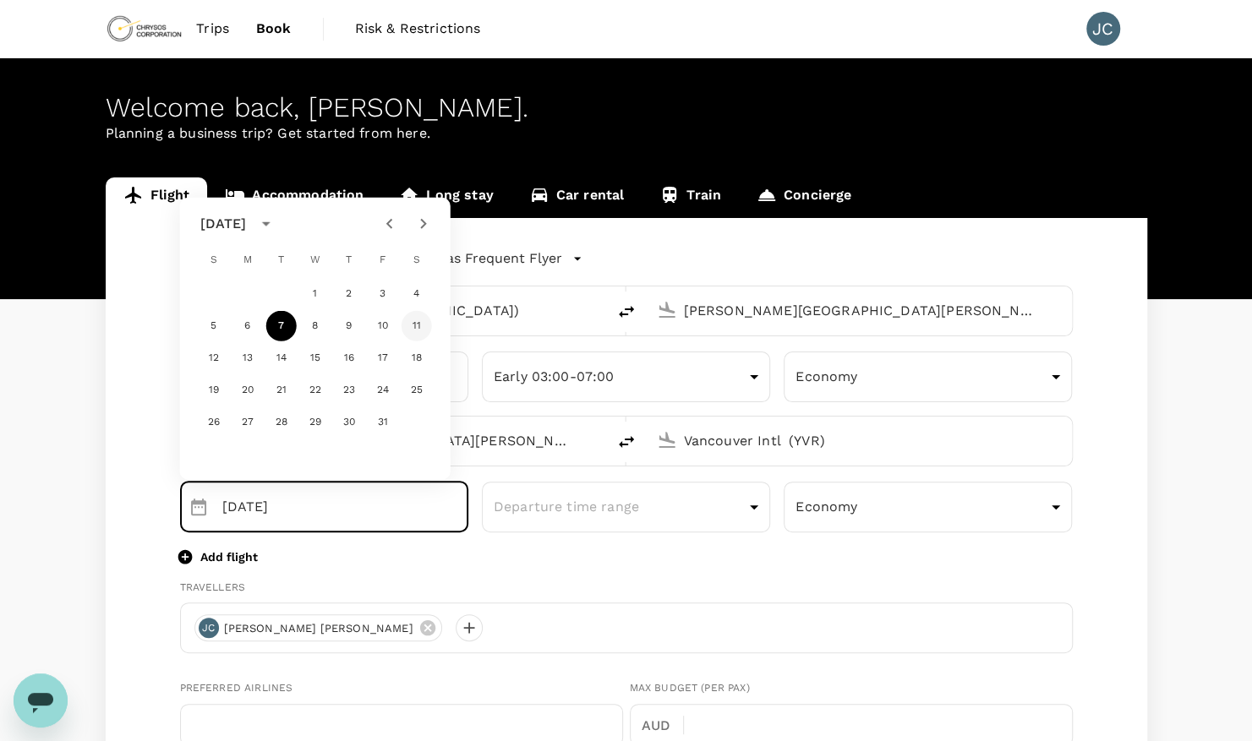
click at [416, 326] on button "11" at bounding box center [417, 326] width 30 height 30
type input "[DATE]"
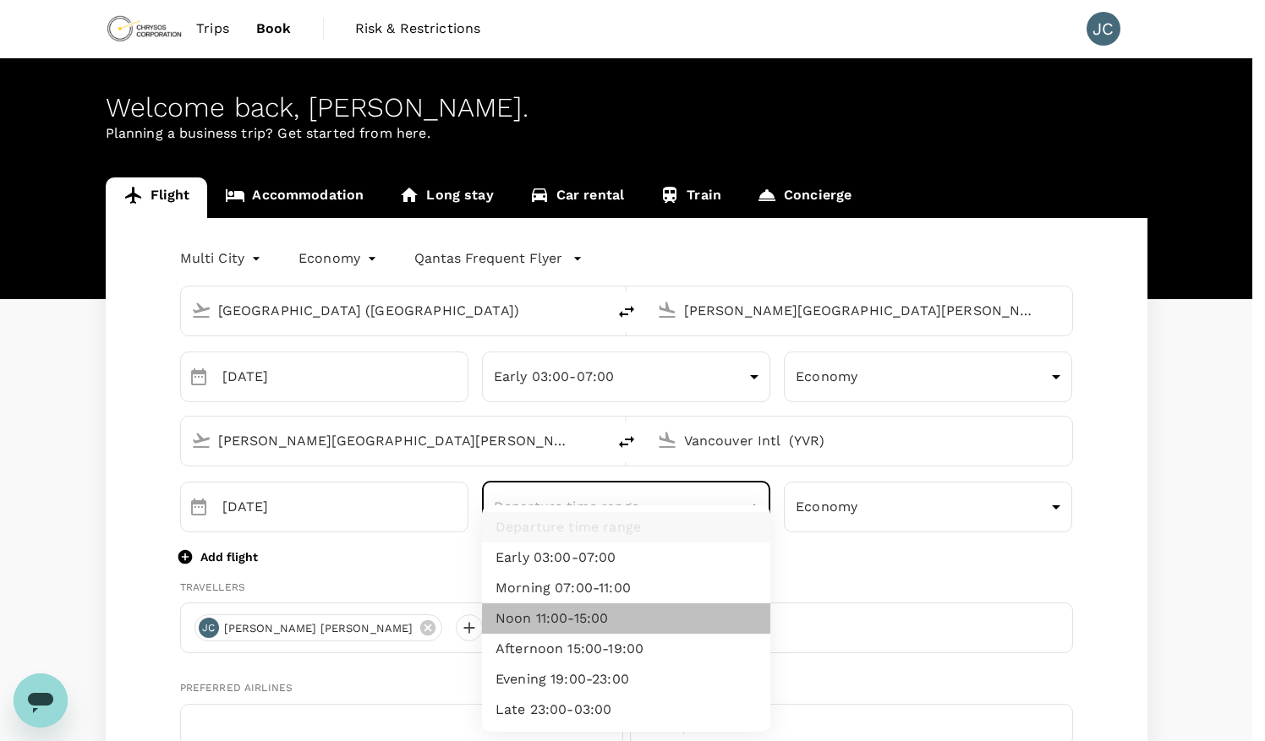
click at [598, 620] on li "Noon 11:00-15:00" at bounding box center [626, 619] width 288 height 30
type input "noon"
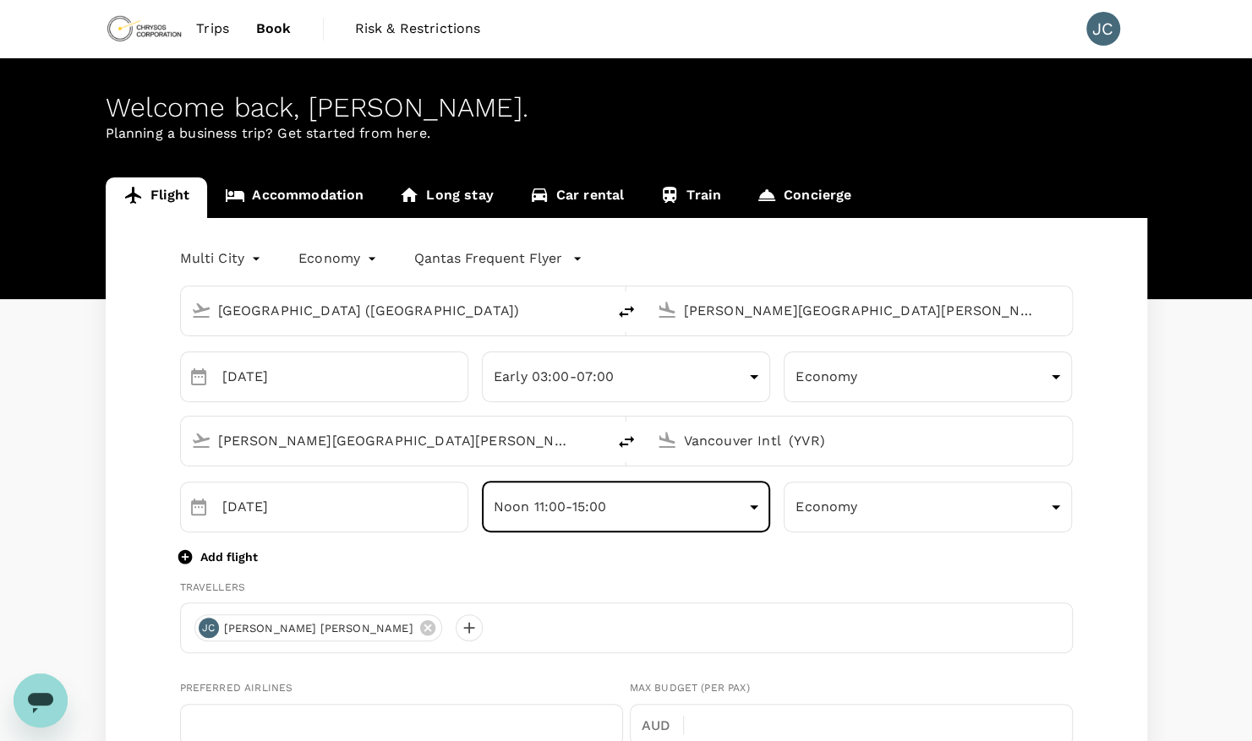
click at [223, 555] on p "Add flight" at bounding box center [228, 557] width 57 height 17
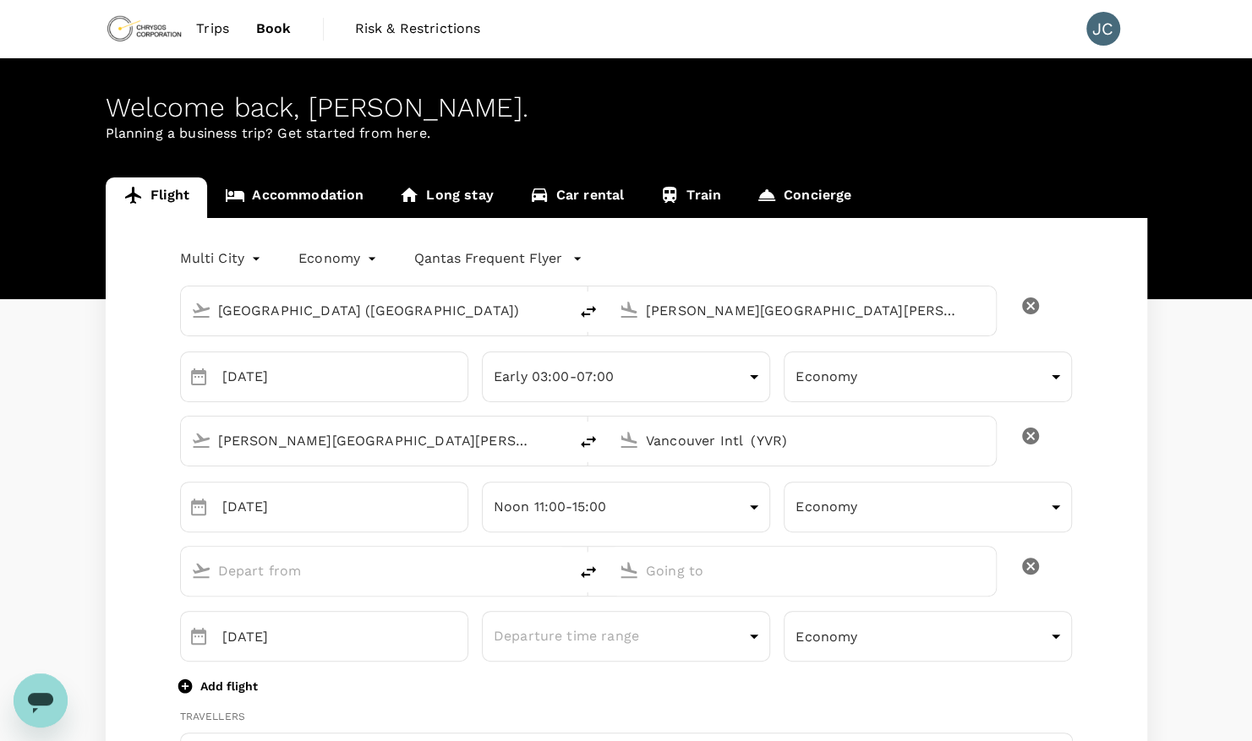
click at [326, 581] on input "text" at bounding box center [375, 571] width 314 height 26
click at [284, 631] on p "Vancouver Intl" at bounding box center [400, 636] width 298 height 17
type input "[GEOGRAPHIC_DATA]"
type input "Vancouver Intl (YVR)"
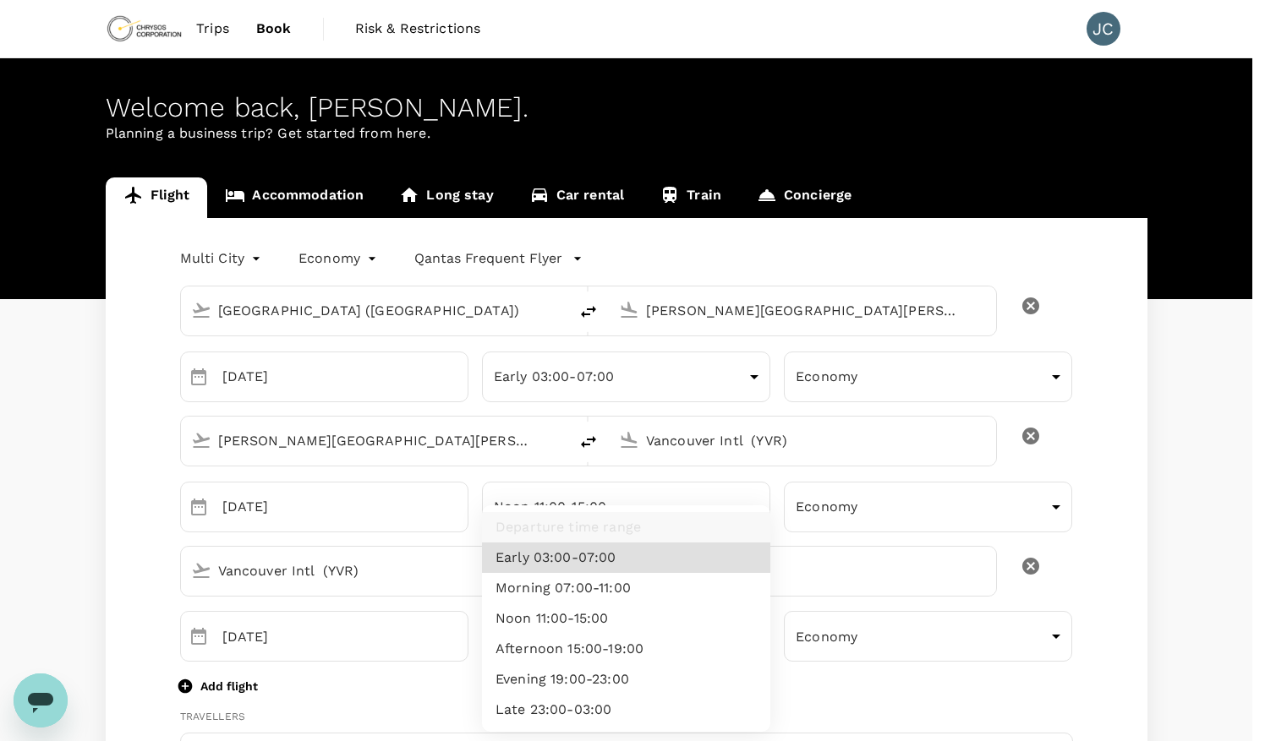
click at [612, 653] on li "Afternoon 15:00-19:00" at bounding box center [626, 649] width 288 height 30
type input "afternoon"
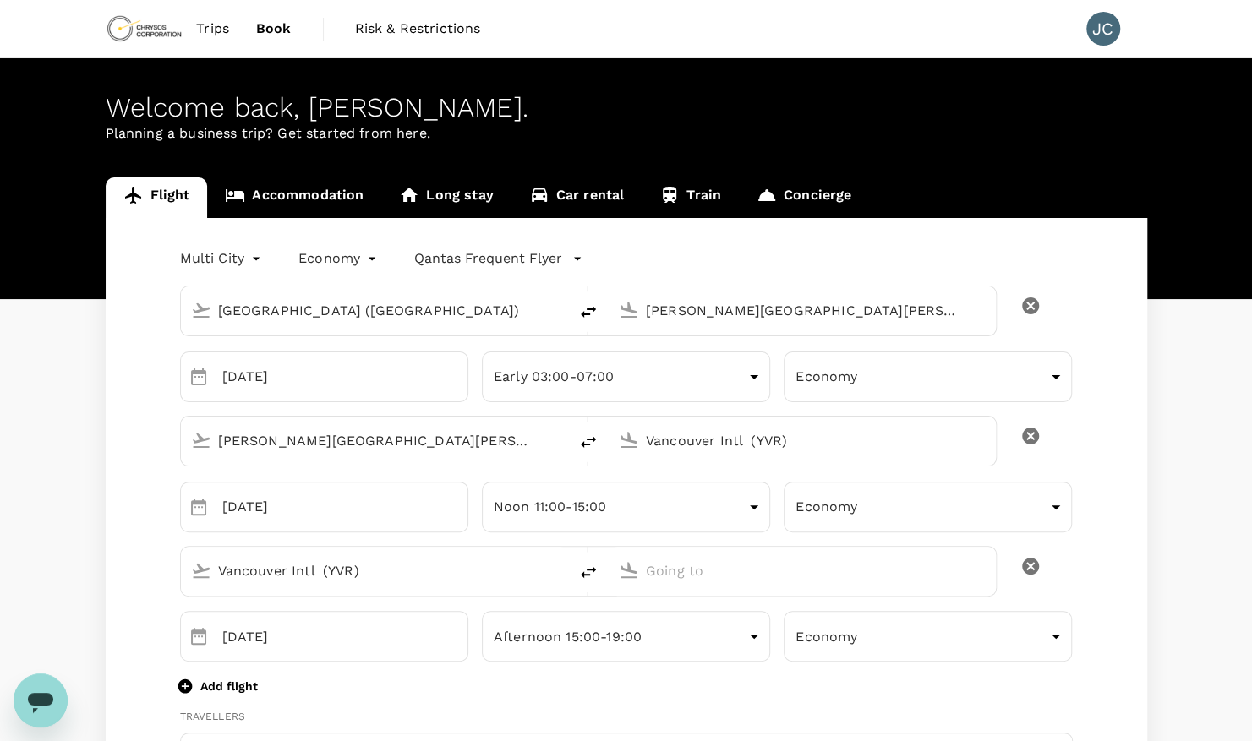
click at [720, 567] on input "text" at bounding box center [803, 571] width 314 height 26
click at [697, 628] on p "[GEOGRAPHIC_DATA]" at bounding box center [828, 636] width 298 height 17
type input "[GEOGRAPHIC_DATA] ([GEOGRAPHIC_DATA])"
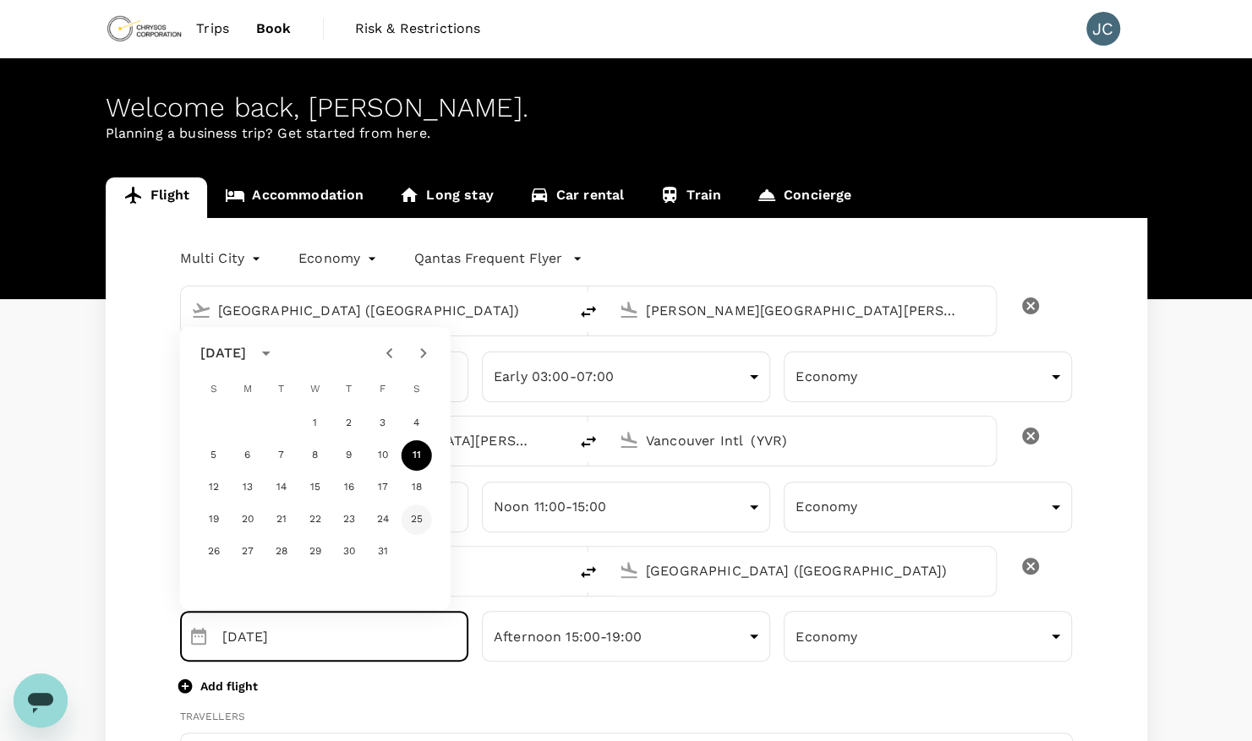
click at [421, 522] on button "25" at bounding box center [417, 520] width 30 height 30
type input "[DATE]"
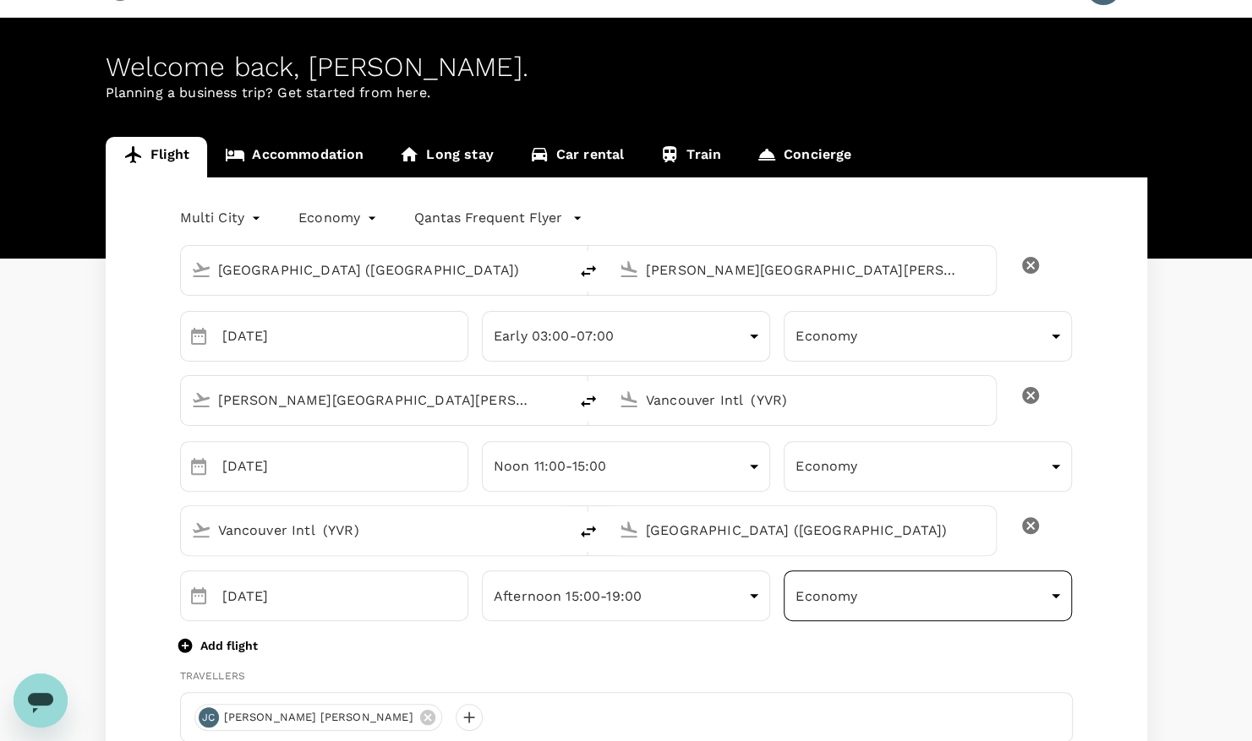
scroll to position [41, 0]
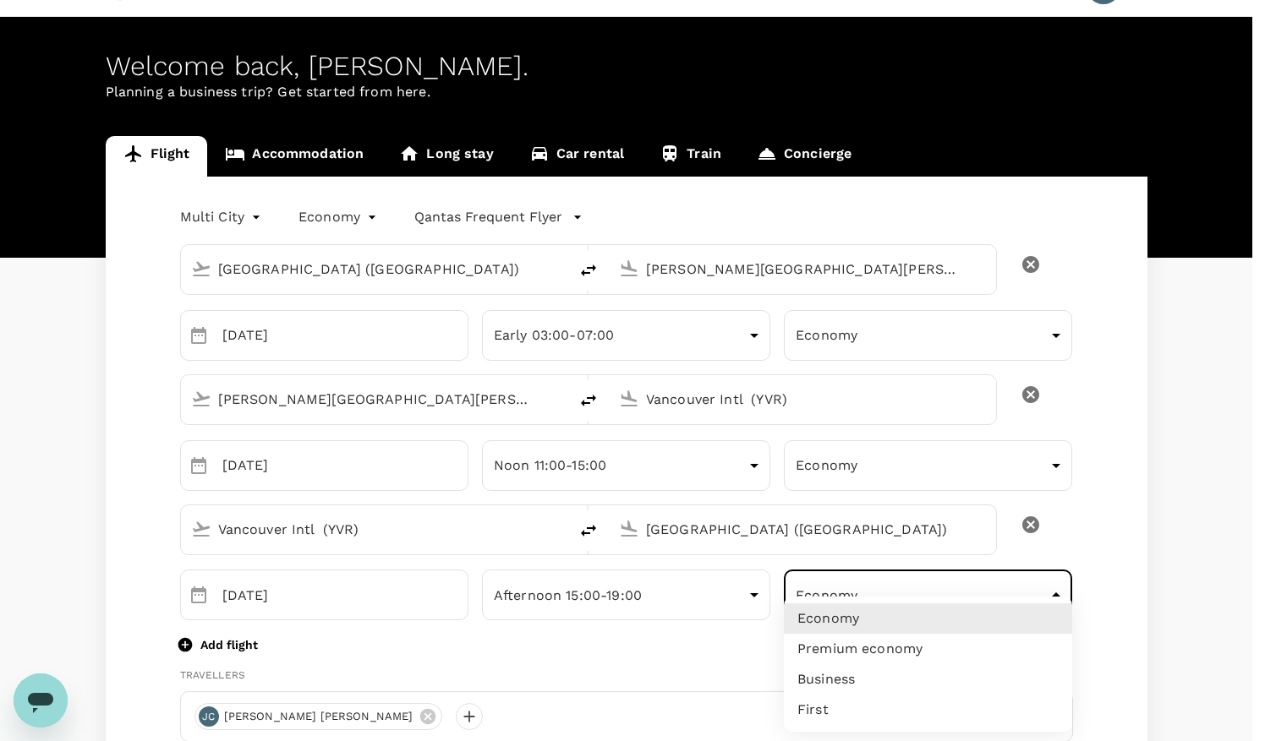
click at [883, 602] on ul "Economy Premium economy Business First" at bounding box center [928, 664] width 288 height 135
click at [1082, 539] on div at bounding box center [632, 370] width 1265 height 741
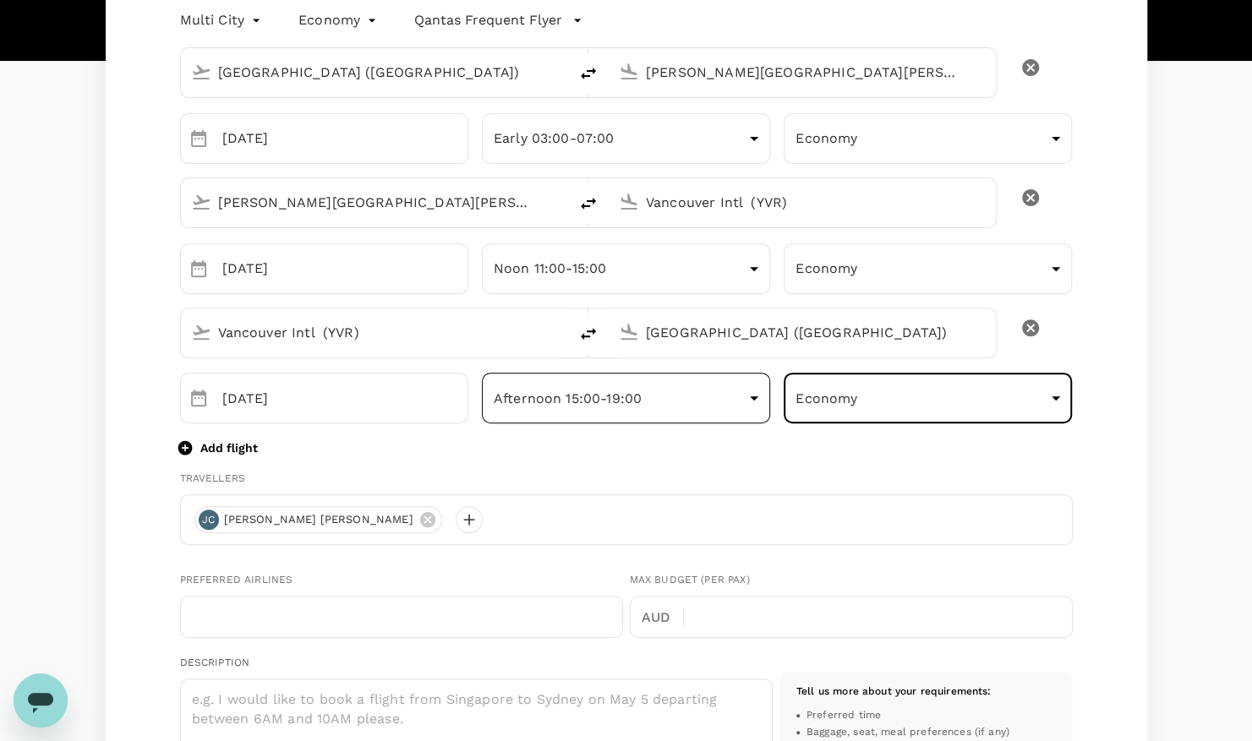
scroll to position [239, 0]
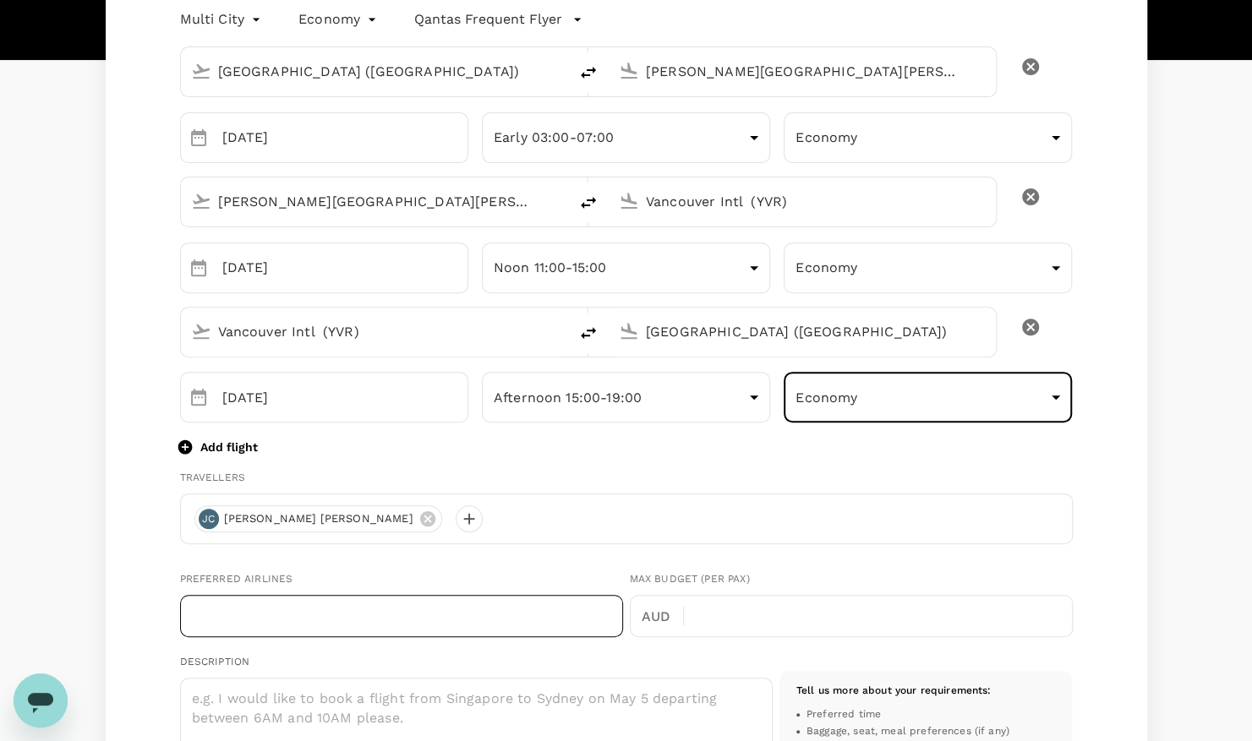
click at [301, 614] on input "text" at bounding box center [401, 616] width 443 height 42
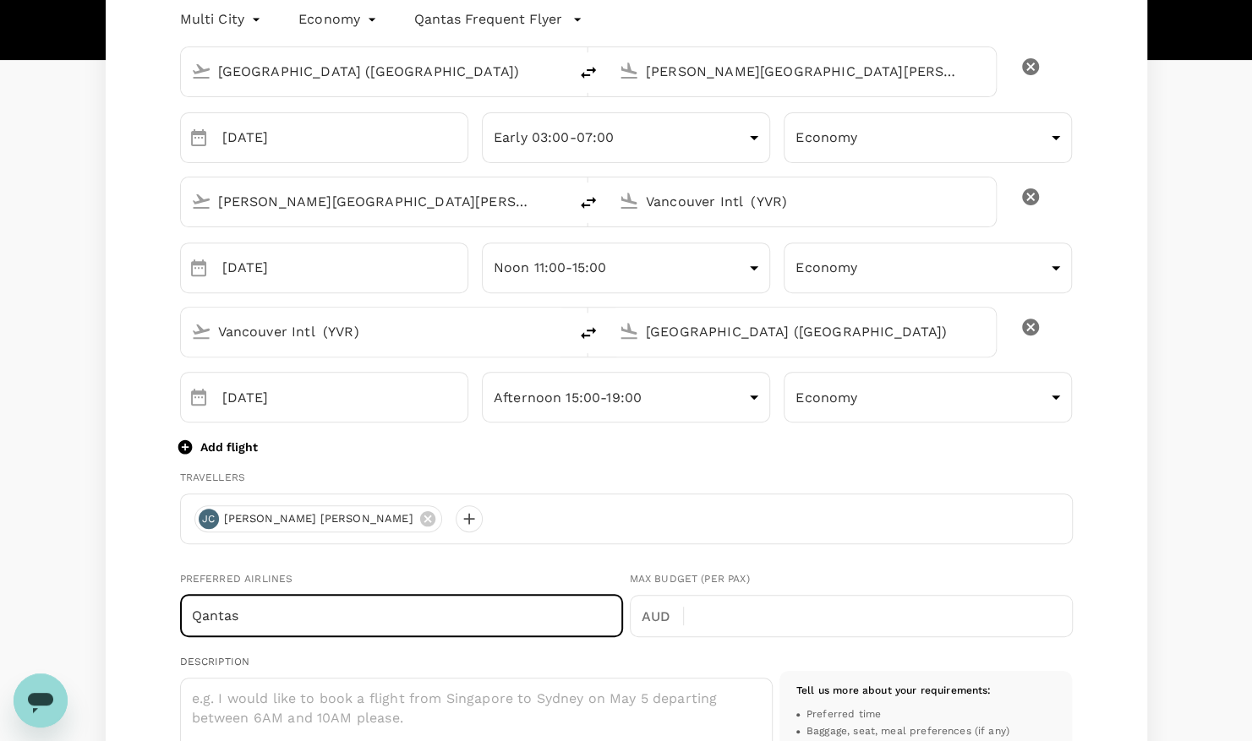
scroll to position [413, 0]
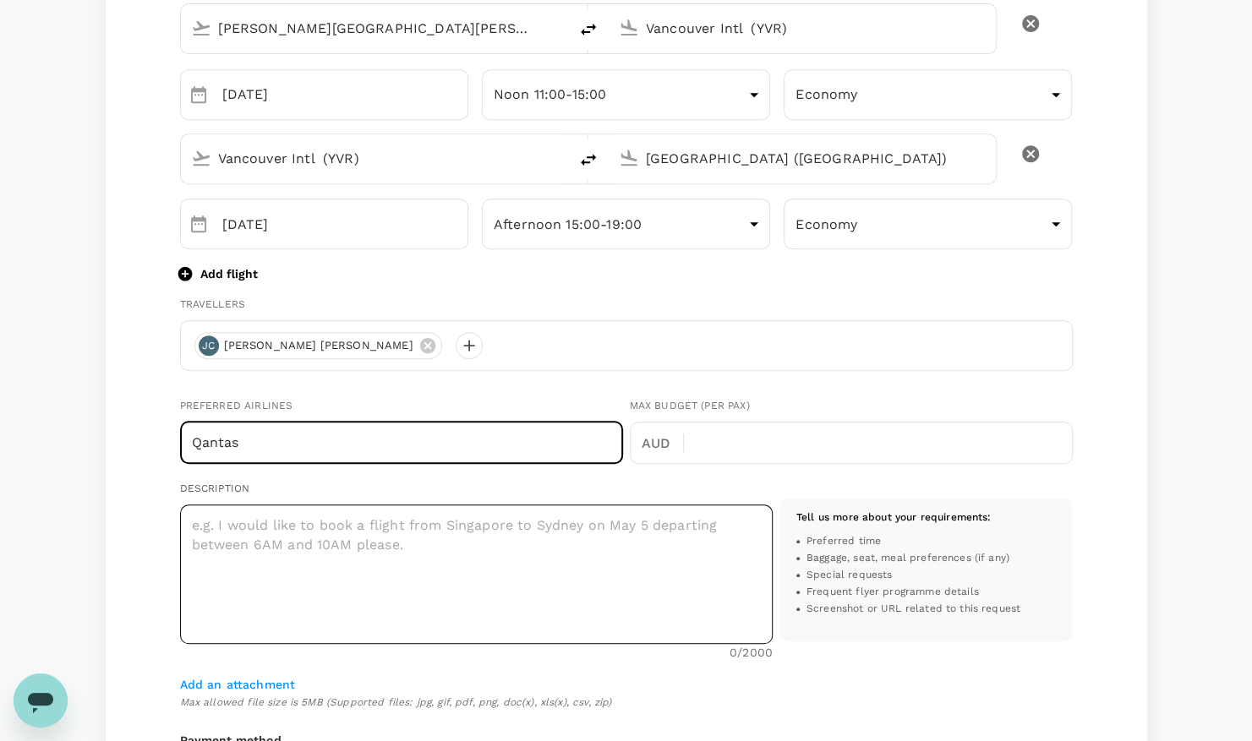
type input "Qantas"
click at [406, 528] on textarea at bounding box center [476, 574] width 593 height 139
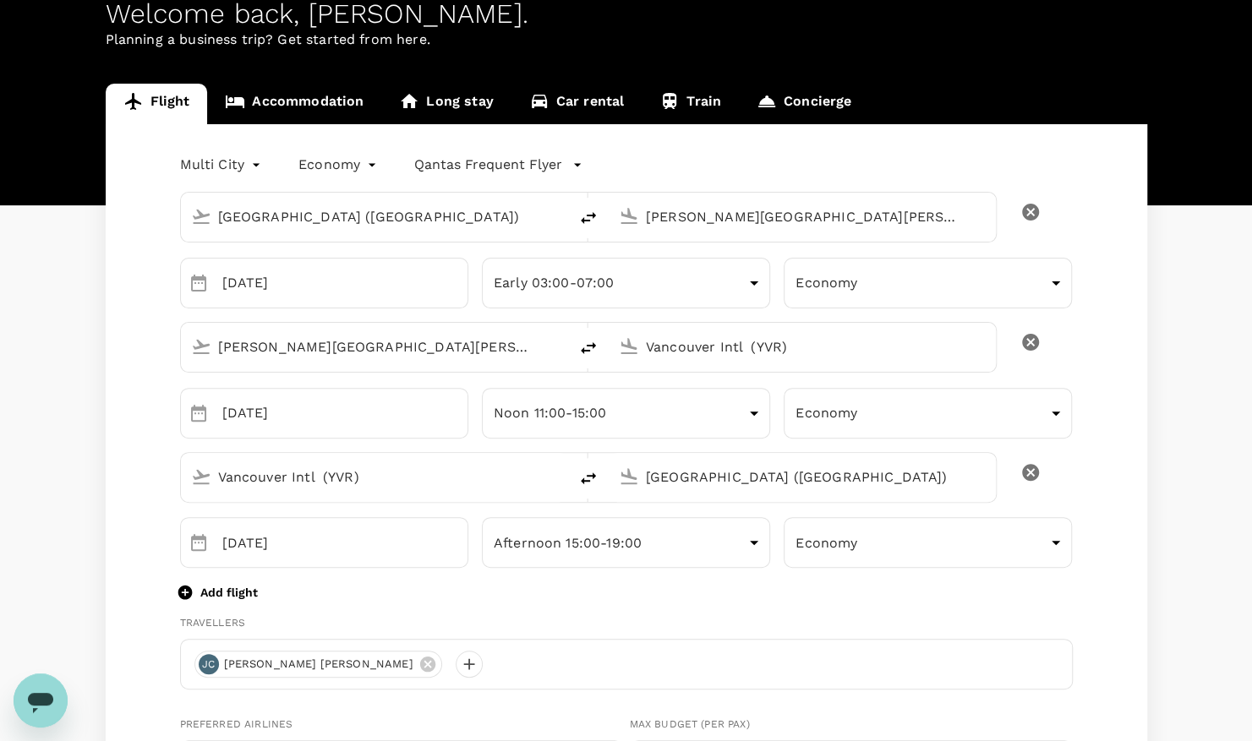
scroll to position [96, 0]
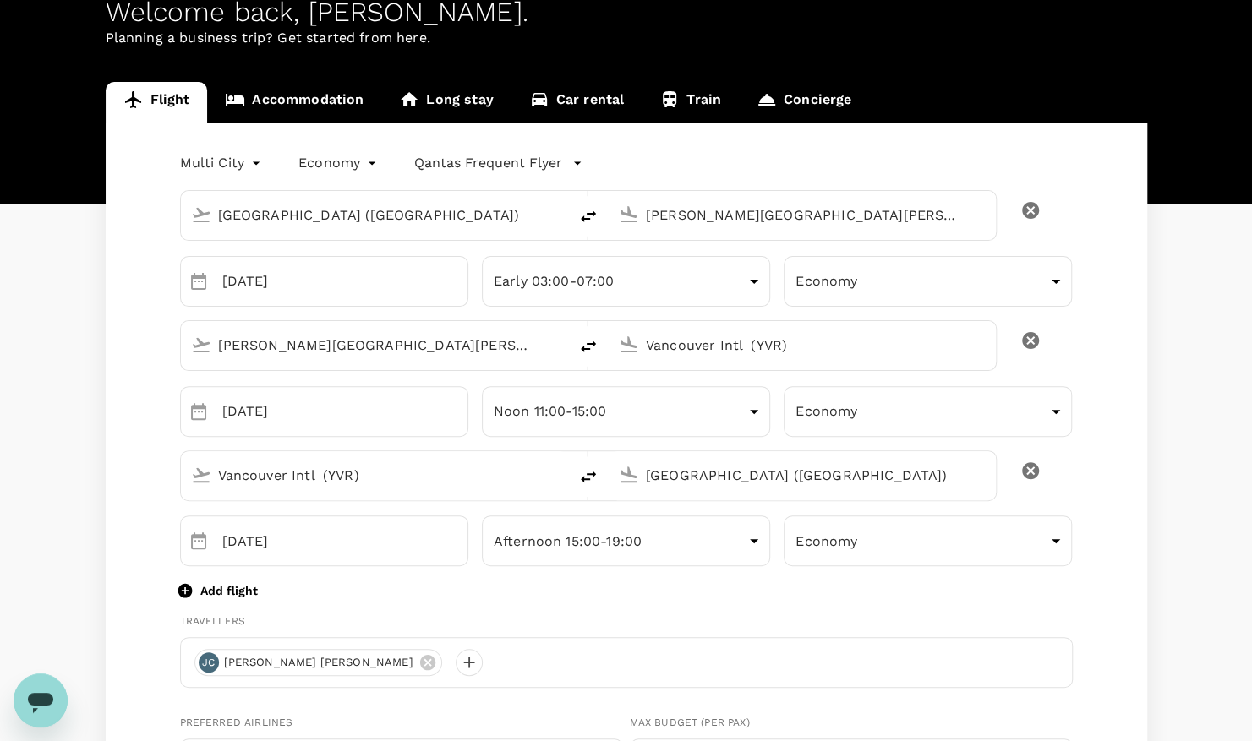
type textarea "Will require flexible fare for the SYD - YVR leg as well as the YVR - PER leg."
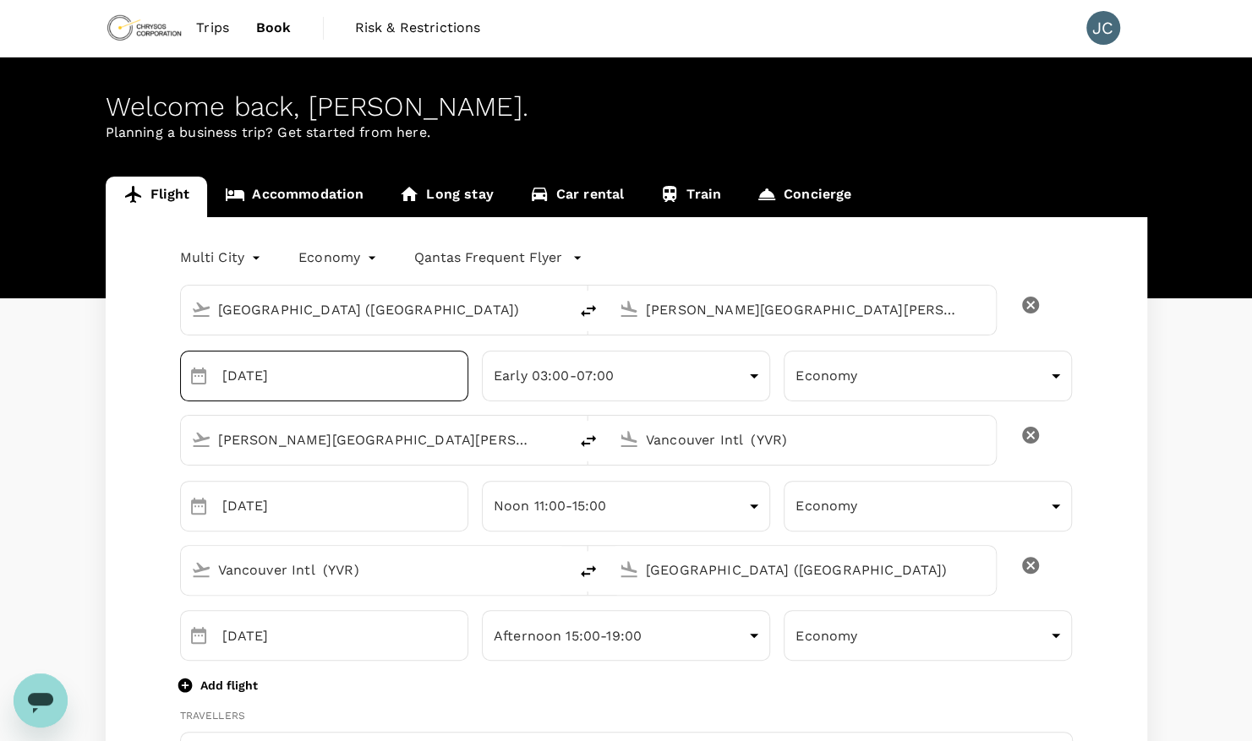
scroll to position [0, 0]
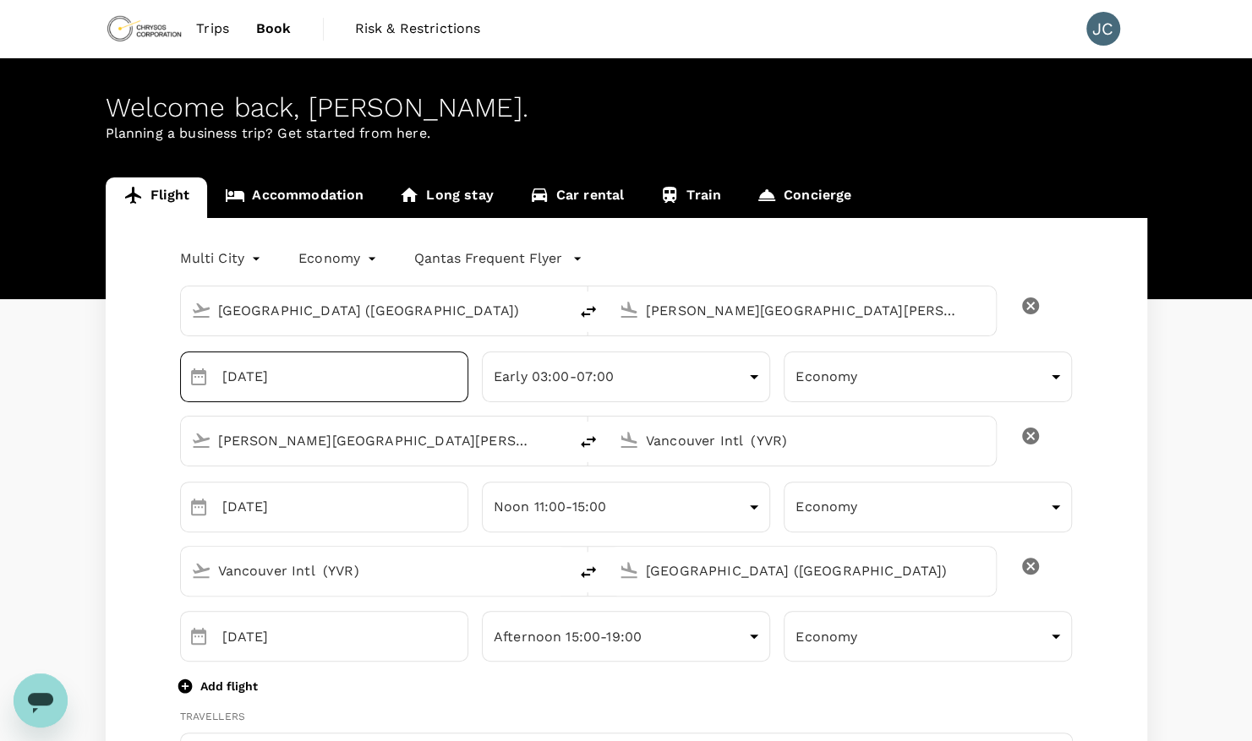
click at [300, 375] on input "[DATE]" at bounding box center [345, 377] width 246 height 51
click at [226, 380] on input "[DATE]" at bounding box center [345, 377] width 246 height 51
click at [196, 375] on icon "Choose date, selected date is Oct 7, 2025" at bounding box center [199, 377] width 20 height 20
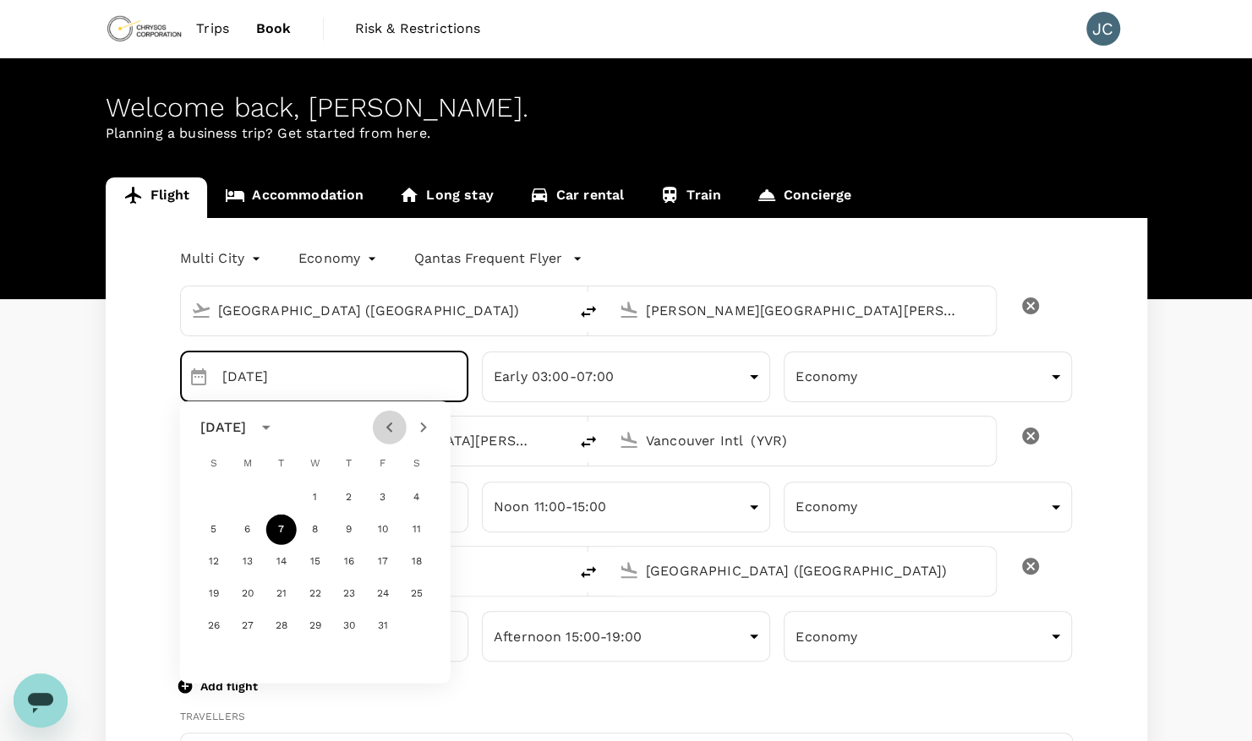
click at [385, 423] on icon "Previous month" at bounding box center [390, 428] width 20 height 20
click at [282, 625] on button "30" at bounding box center [281, 626] width 30 height 30
type input "[DATE]"
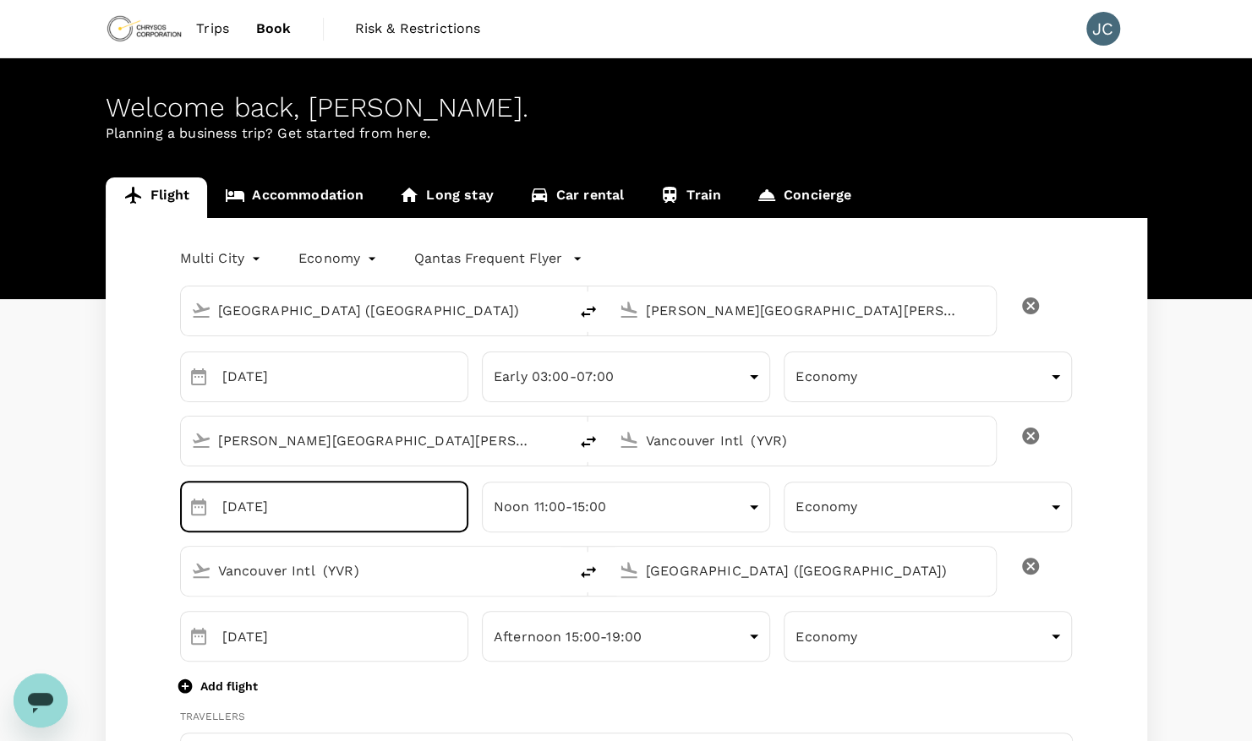
click at [303, 506] on input "[DATE]" at bounding box center [345, 507] width 246 height 51
click at [196, 510] on icon "Choose date, selected date is Oct 11, 2025" at bounding box center [199, 507] width 20 height 20
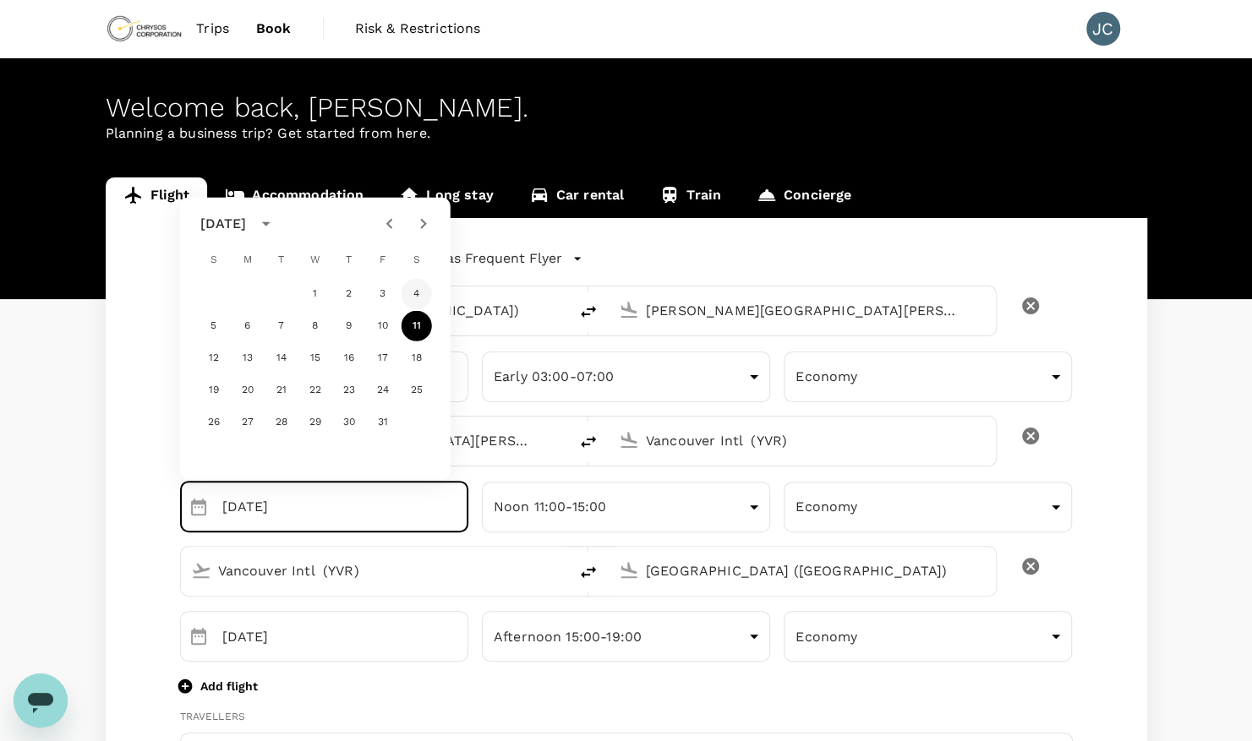
click at [418, 291] on button "4" at bounding box center [417, 294] width 30 height 30
type input "[DATE]"
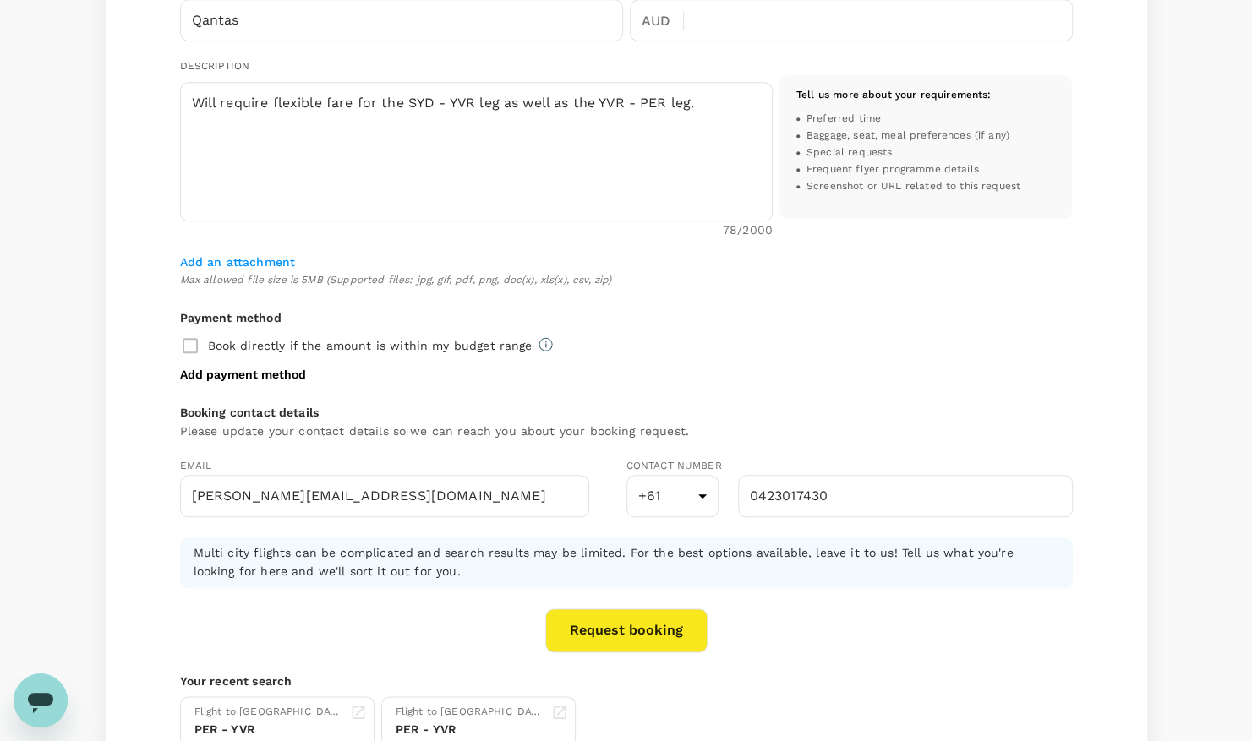
scroll to position [986, 0]
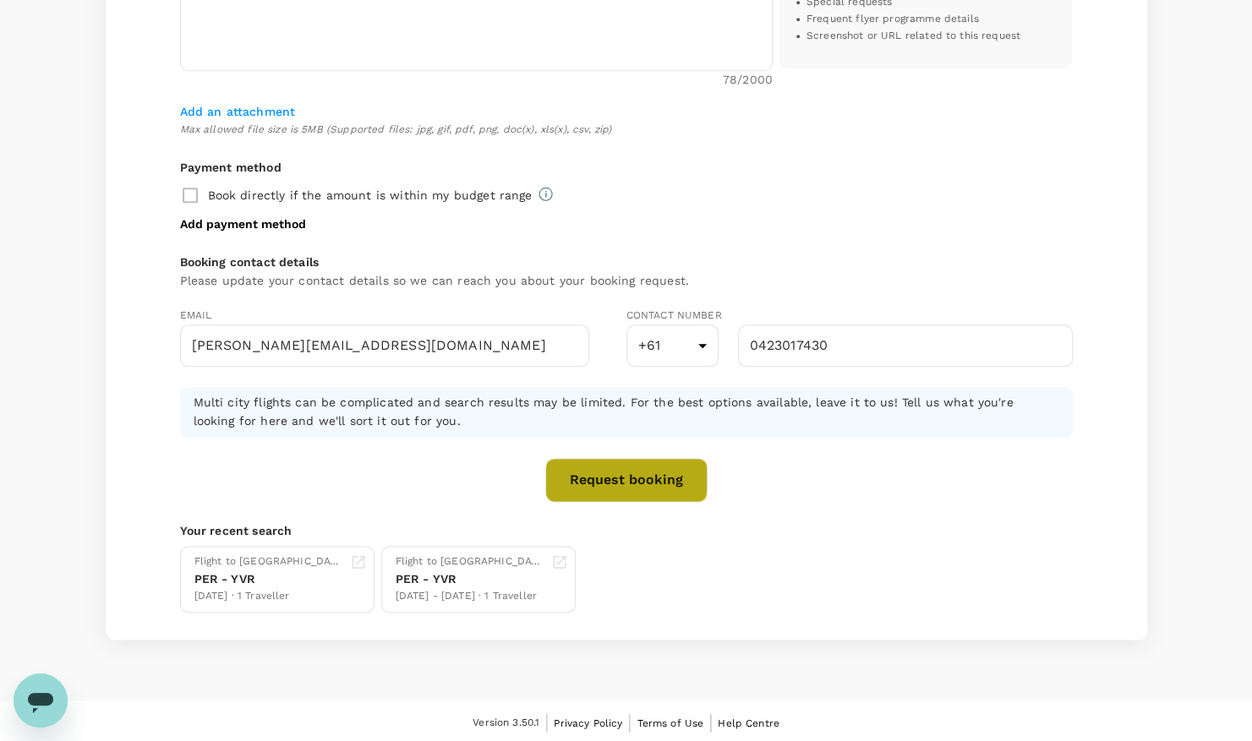
click at [616, 476] on button "Request booking" at bounding box center [626, 480] width 162 height 44
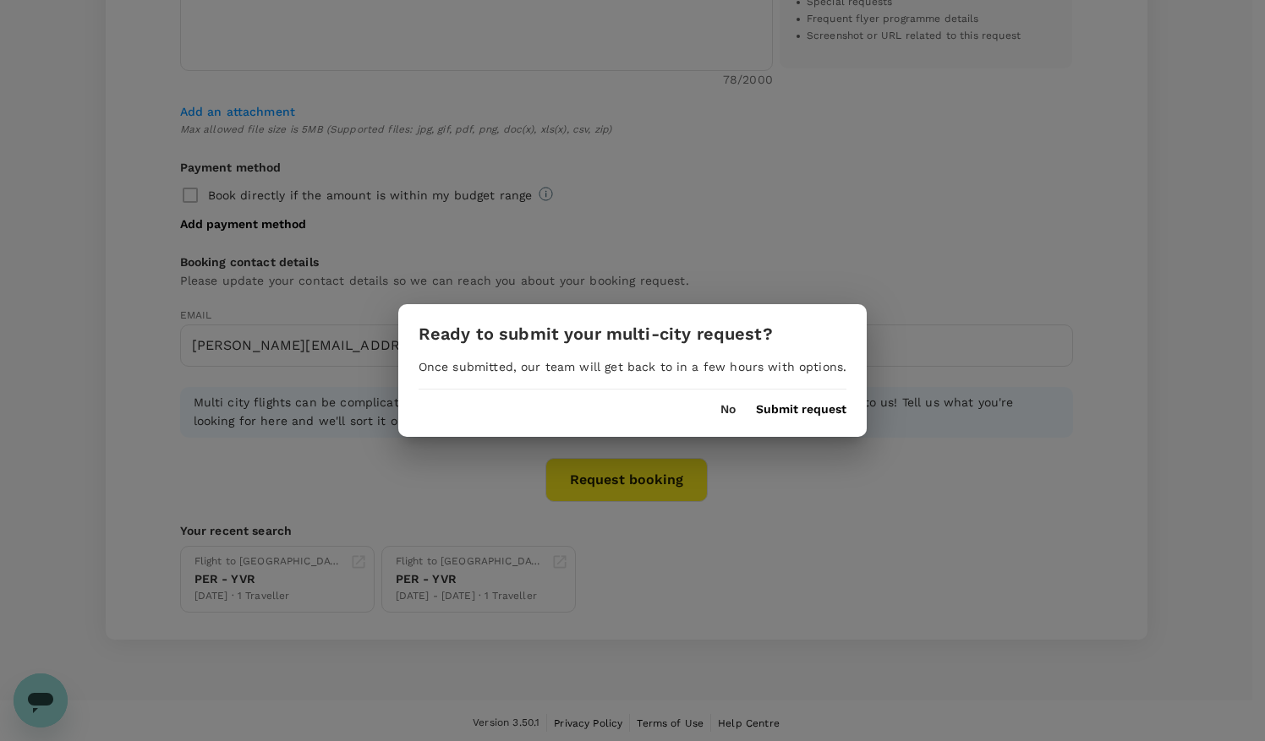
click at [778, 407] on button "Submit request" at bounding box center [801, 410] width 90 height 14
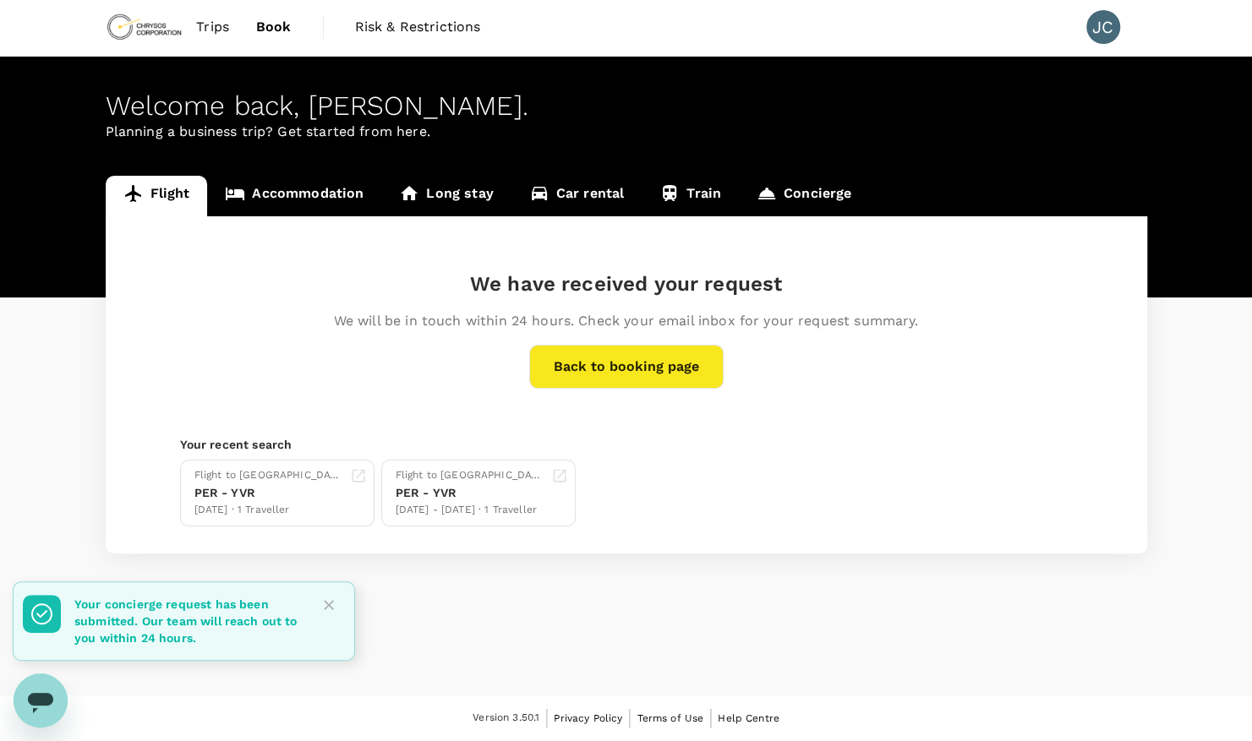
scroll to position [0, 0]
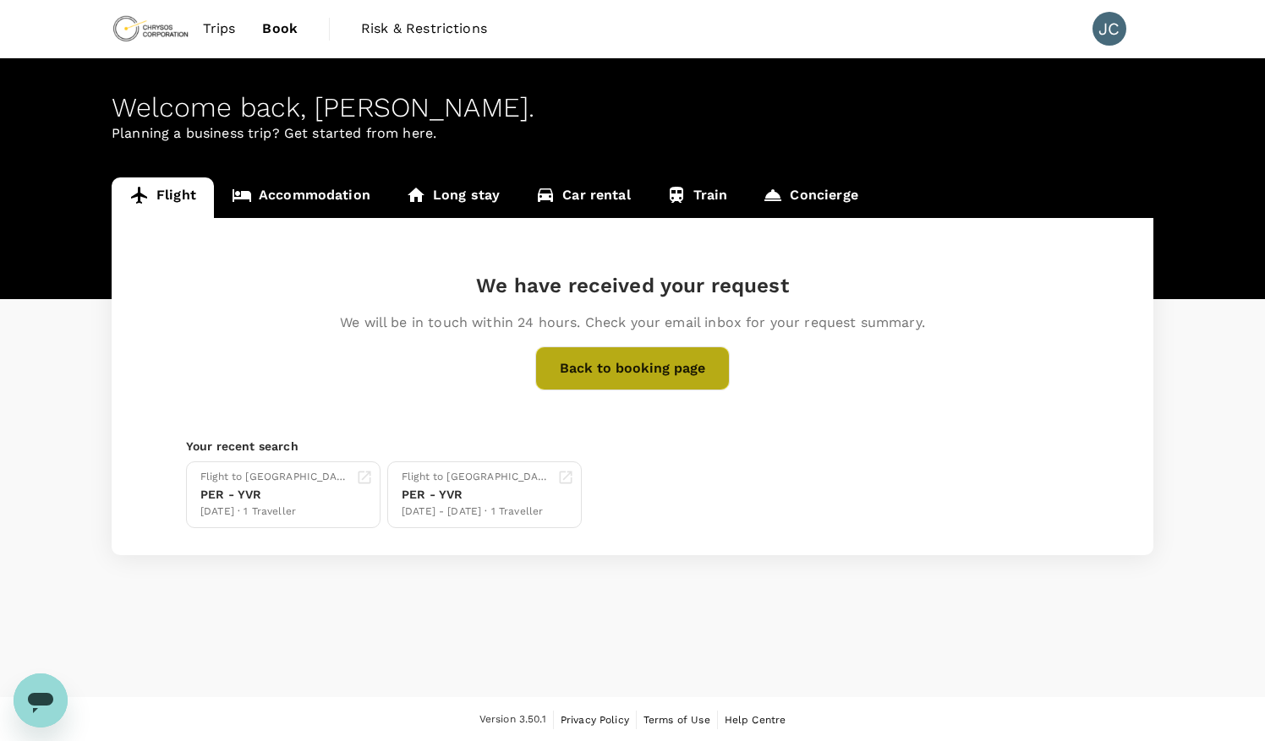
click at [647, 386] on button "Back to booking page" at bounding box center [632, 369] width 194 height 44
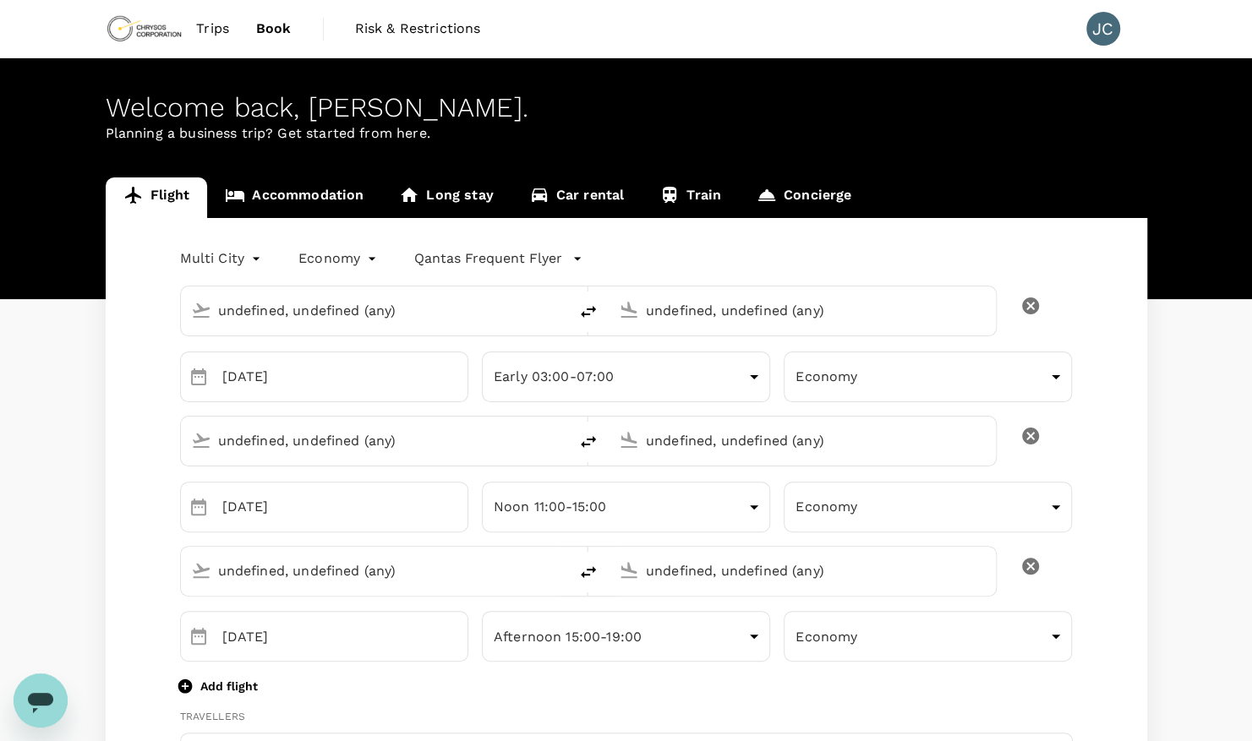
type input "[GEOGRAPHIC_DATA] ([GEOGRAPHIC_DATA])"
type input "[PERSON_NAME][GEOGRAPHIC_DATA][PERSON_NAME] (SYD)"
type input "Vancouver Intl (YVR)"
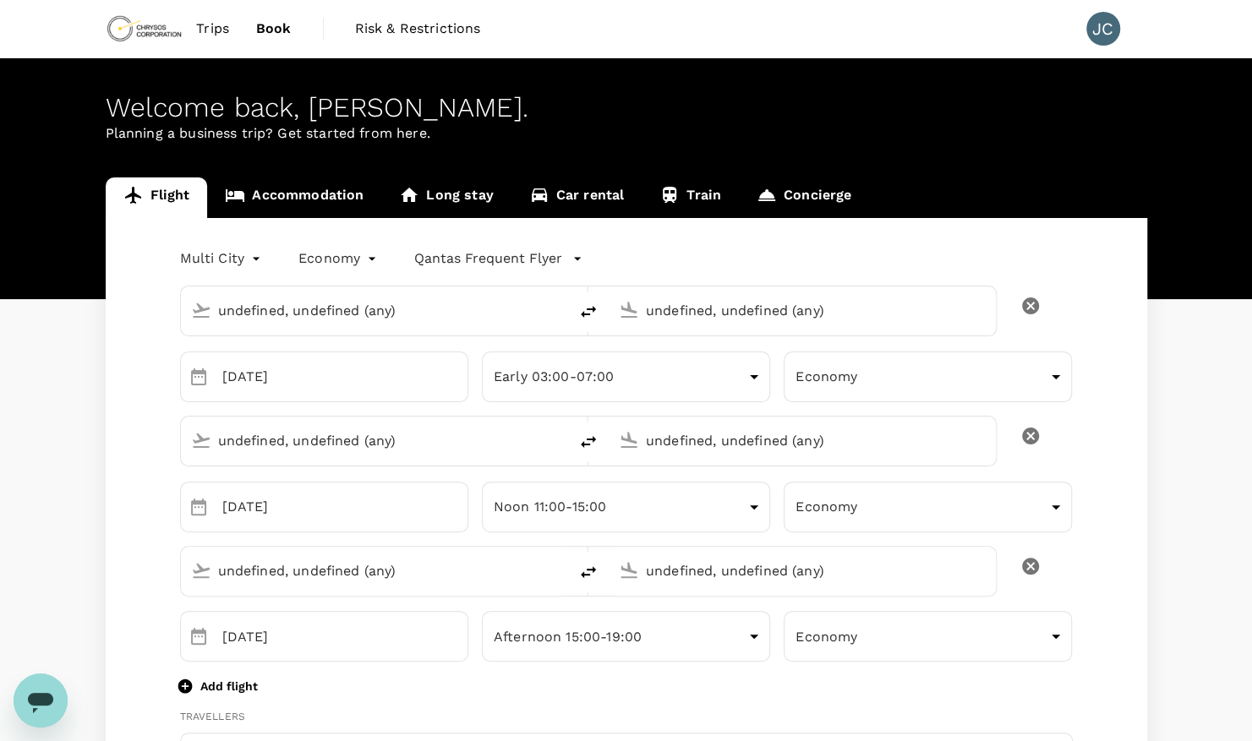
type input "[GEOGRAPHIC_DATA] ([GEOGRAPHIC_DATA])"
